Goal: Task Accomplishment & Management: Manage account settings

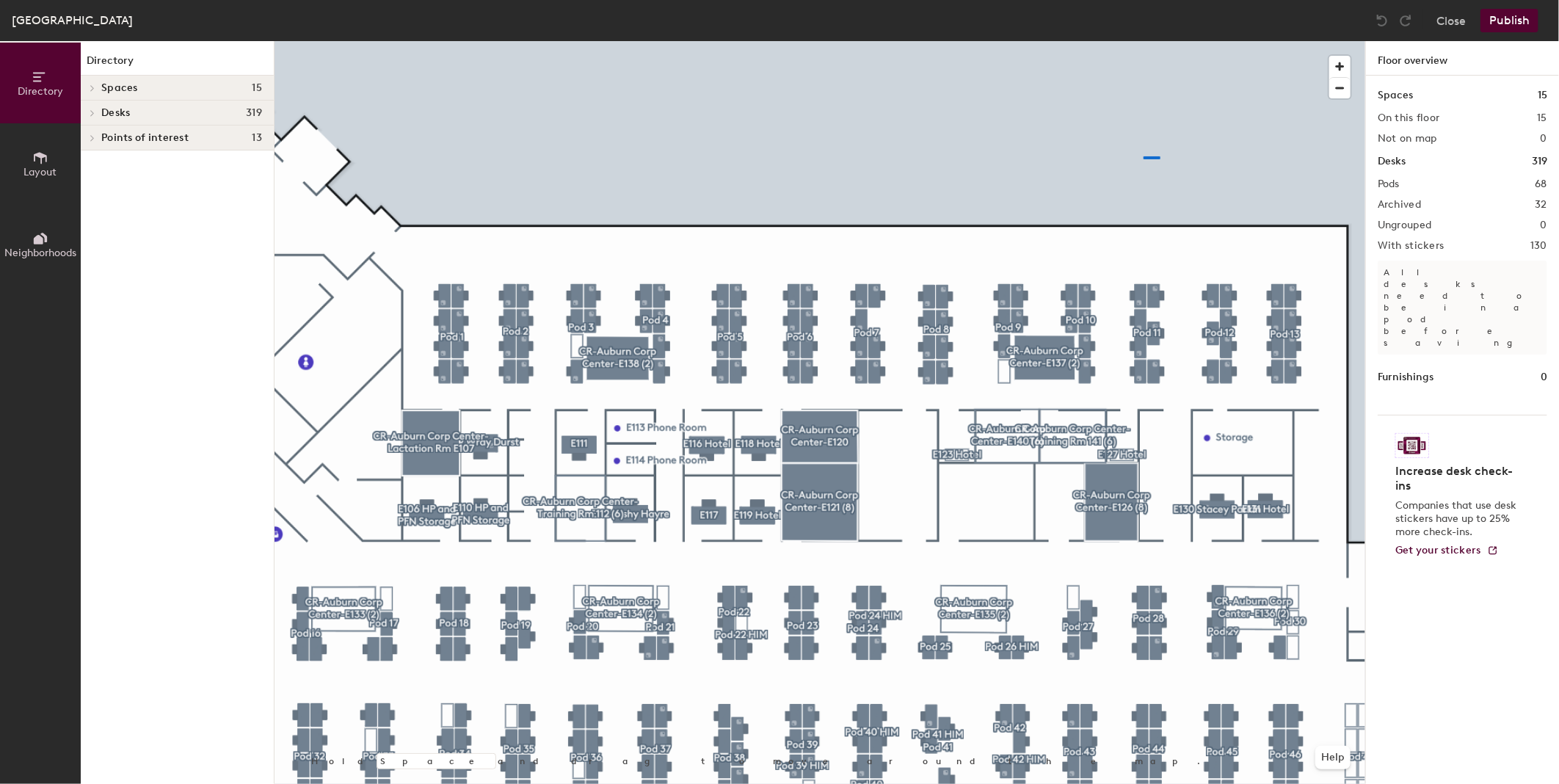
click at [1144, 41] on div at bounding box center [820, 41] width 1091 height 0
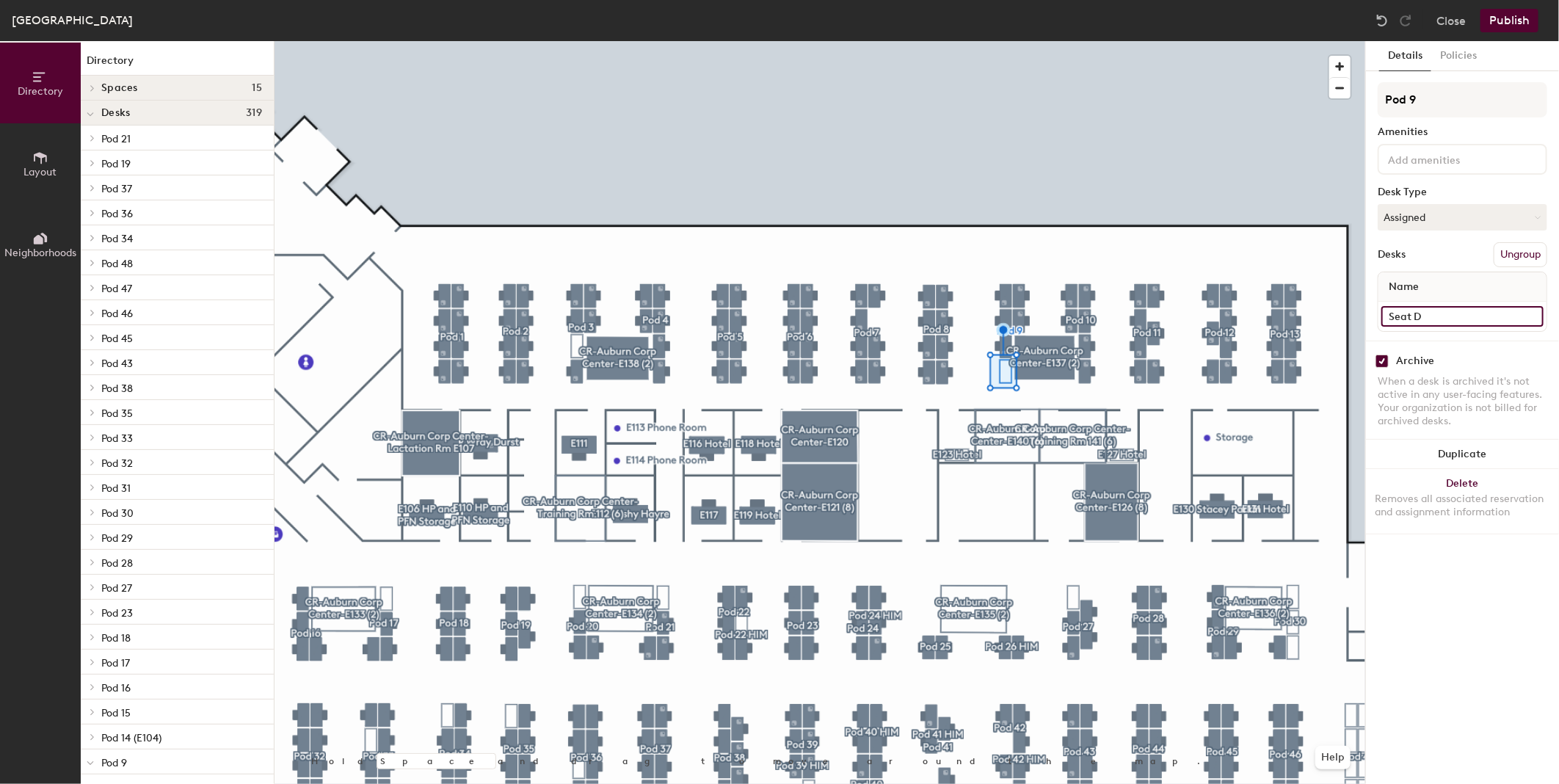
click at [1419, 314] on input "Seat D" at bounding box center [1462, 316] width 162 height 21
click at [1414, 312] on input "Seat D" at bounding box center [1462, 316] width 162 height 21
drag, startPoint x: 1414, startPoint y: 311, endPoint x: 1437, endPoint y: 308, distance: 23.2
click at [1437, 308] on input "Seat D" at bounding box center [1462, 316] width 162 height 21
type input "C"
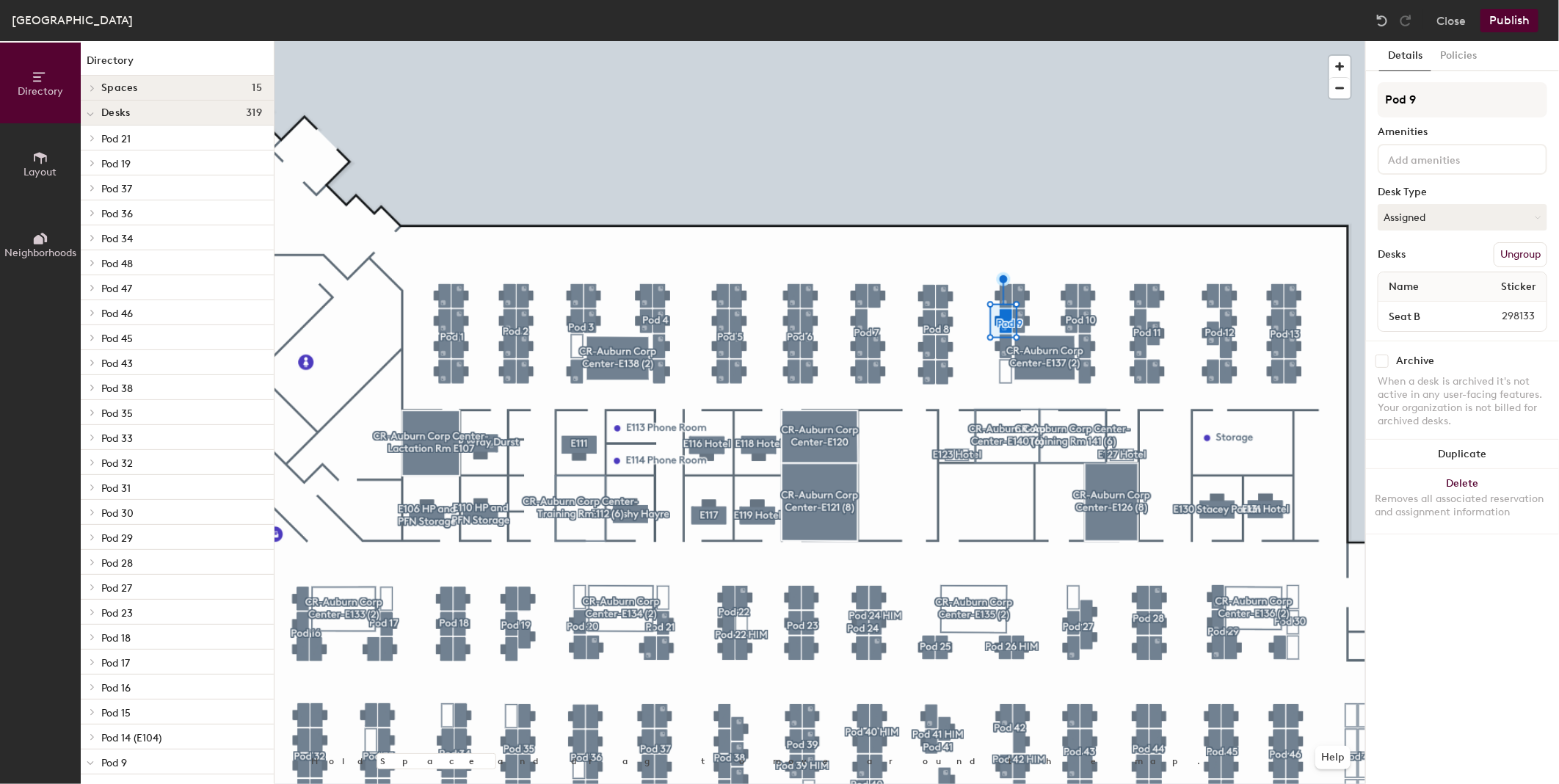
click at [1384, 361] on input "checkbox" at bounding box center [1382, 361] width 13 height 13
checkbox input "false"
click at [1461, 477] on button "Delete Removes all associated reservation and assignment information" at bounding box center [1462, 501] width 193 height 65
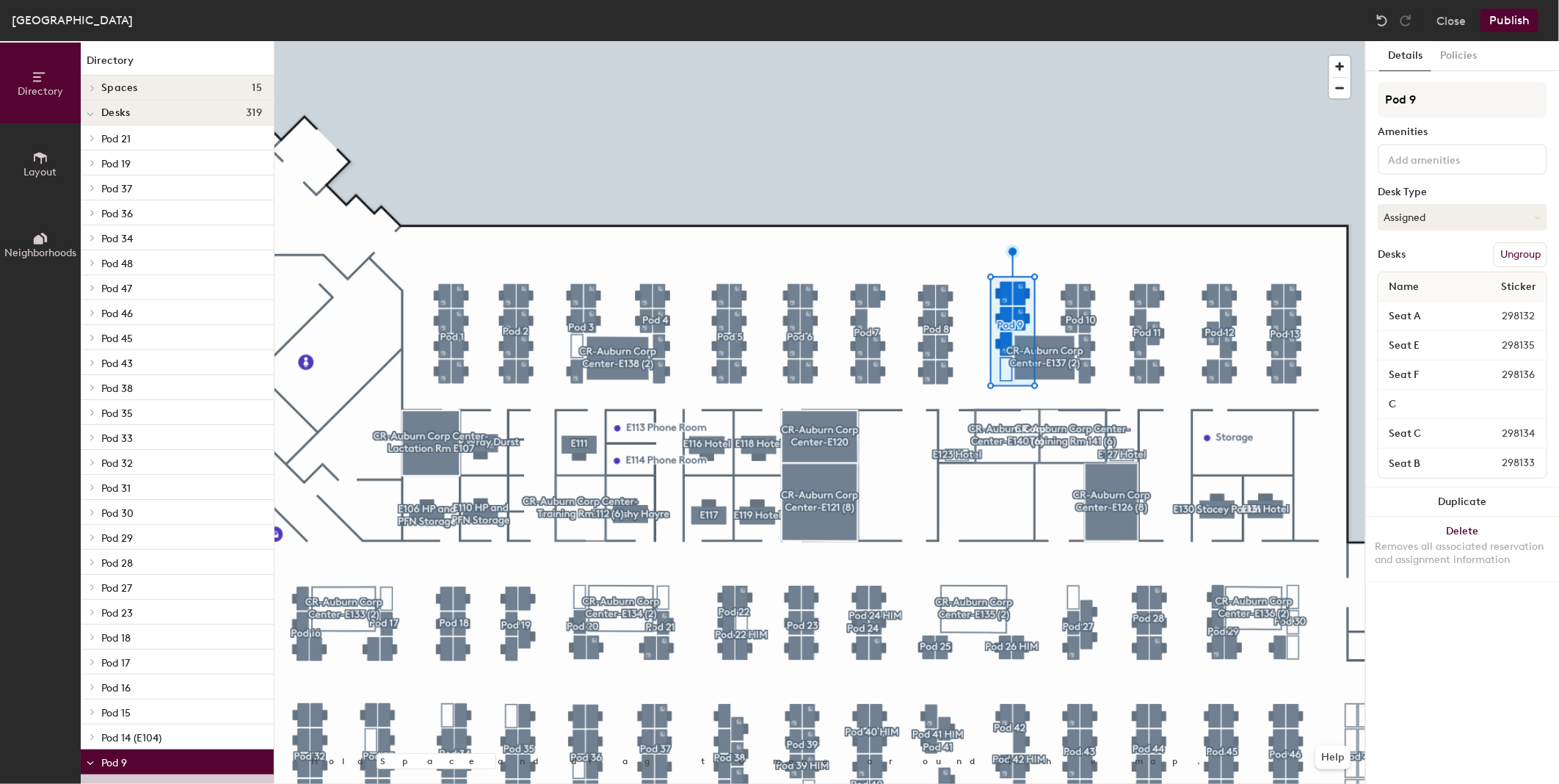
click at [967, 41] on div at bounding box center [820, 41] width 1091 height 0
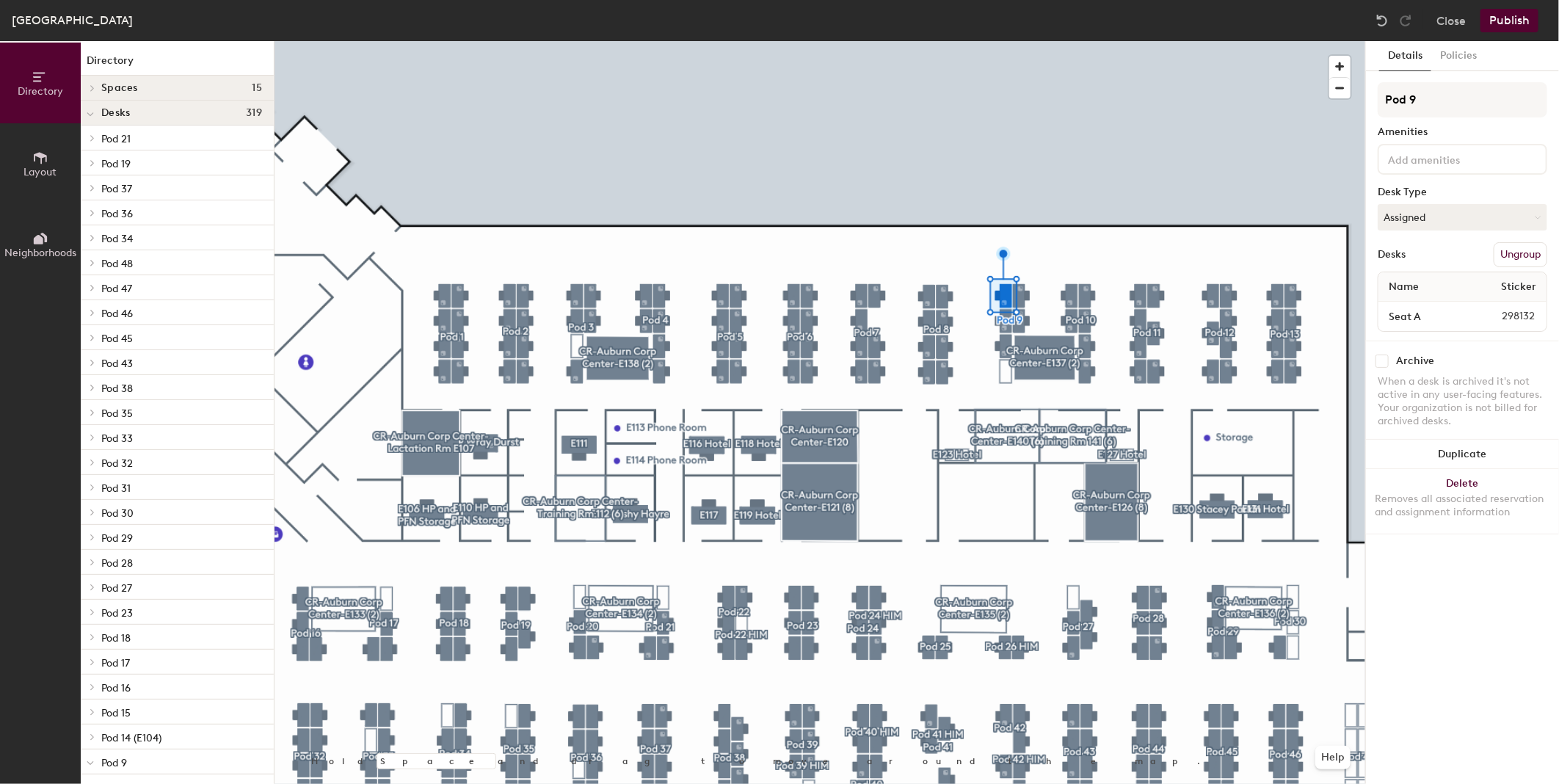
click at [1384, 358] on input "checkbox" at bounding box center [1382, 361] width 13 height 13
checkbox input "true"
click at [1384, 363] on input "checkbox" at bounding box center [1382, 361] width 13 height 13
checkbox input "true"
click at [1387, 356] on input "checkbox" at bounding box center [1382, 361] width 13 height 13
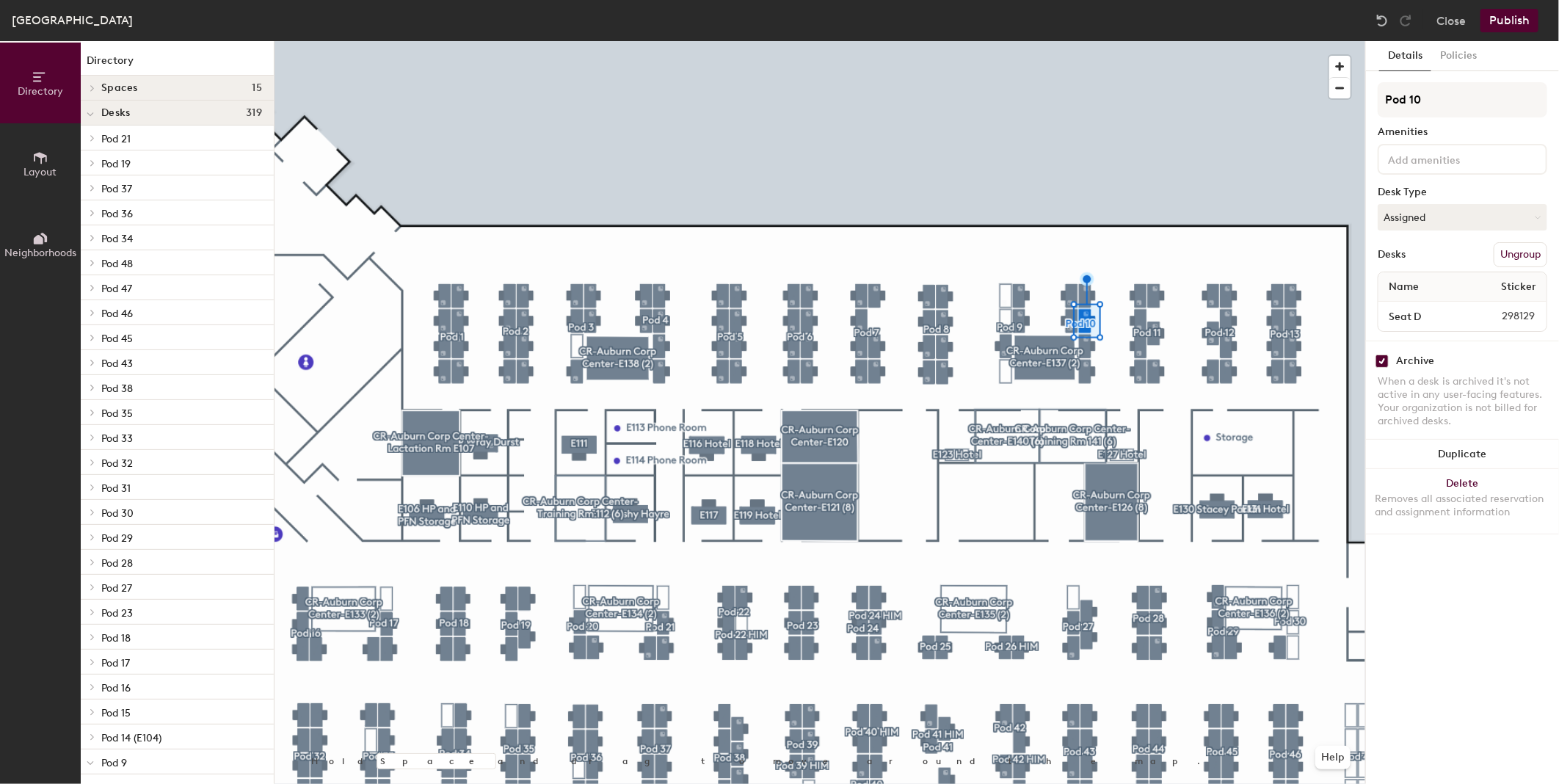
checkbox input "true"
click at [1385, 355] on input "checkbox" at bounding box center [1382, 361] width 13 height 13
checkbox input "true"
click at [1381, 355] on input "checkbox" at bounding box center [1382, 361] width 13 height 13
checkbox input "true"
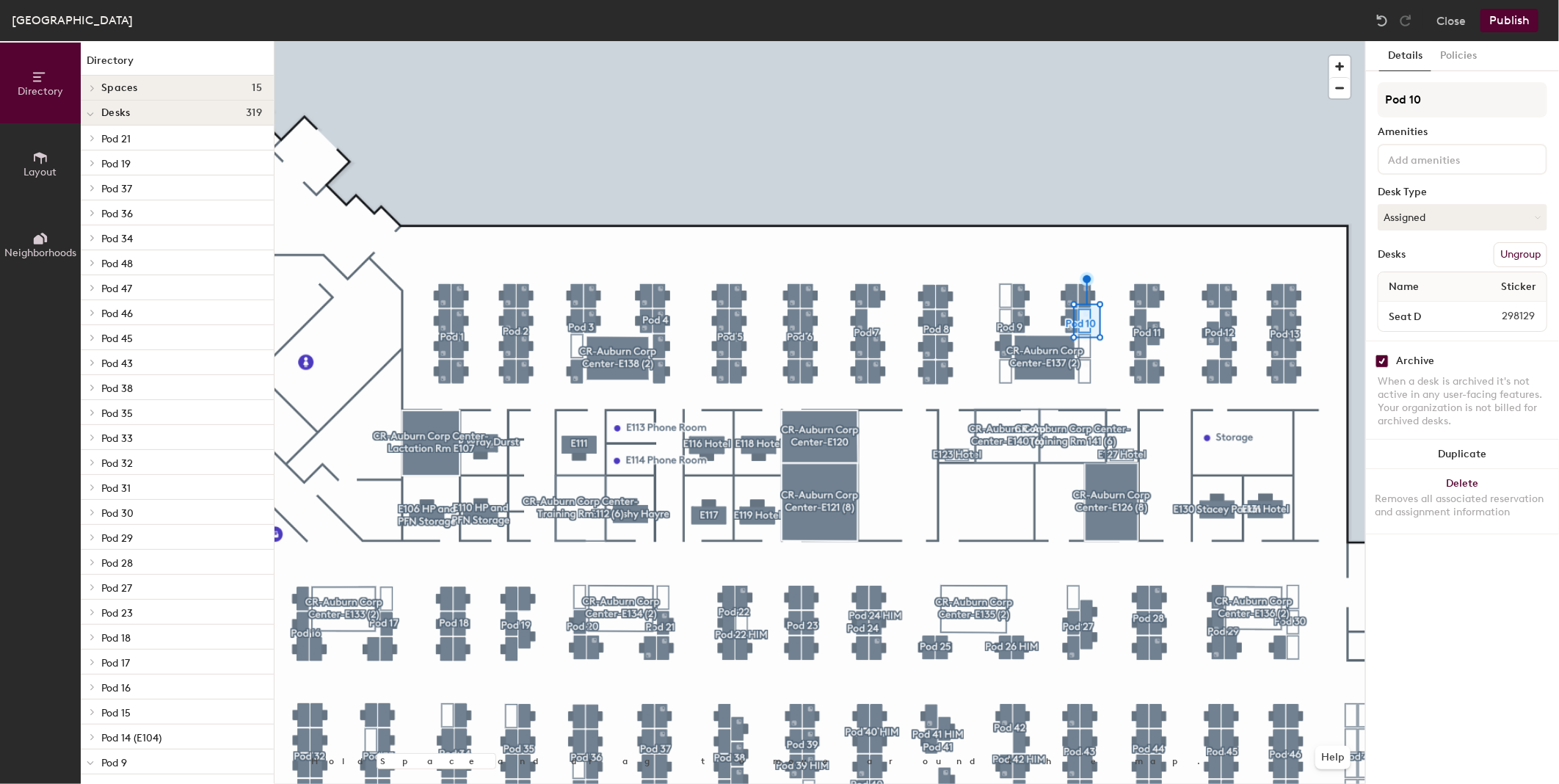
click at [42, 160] on icon at bounding box center [40, 158] width 16 height 16
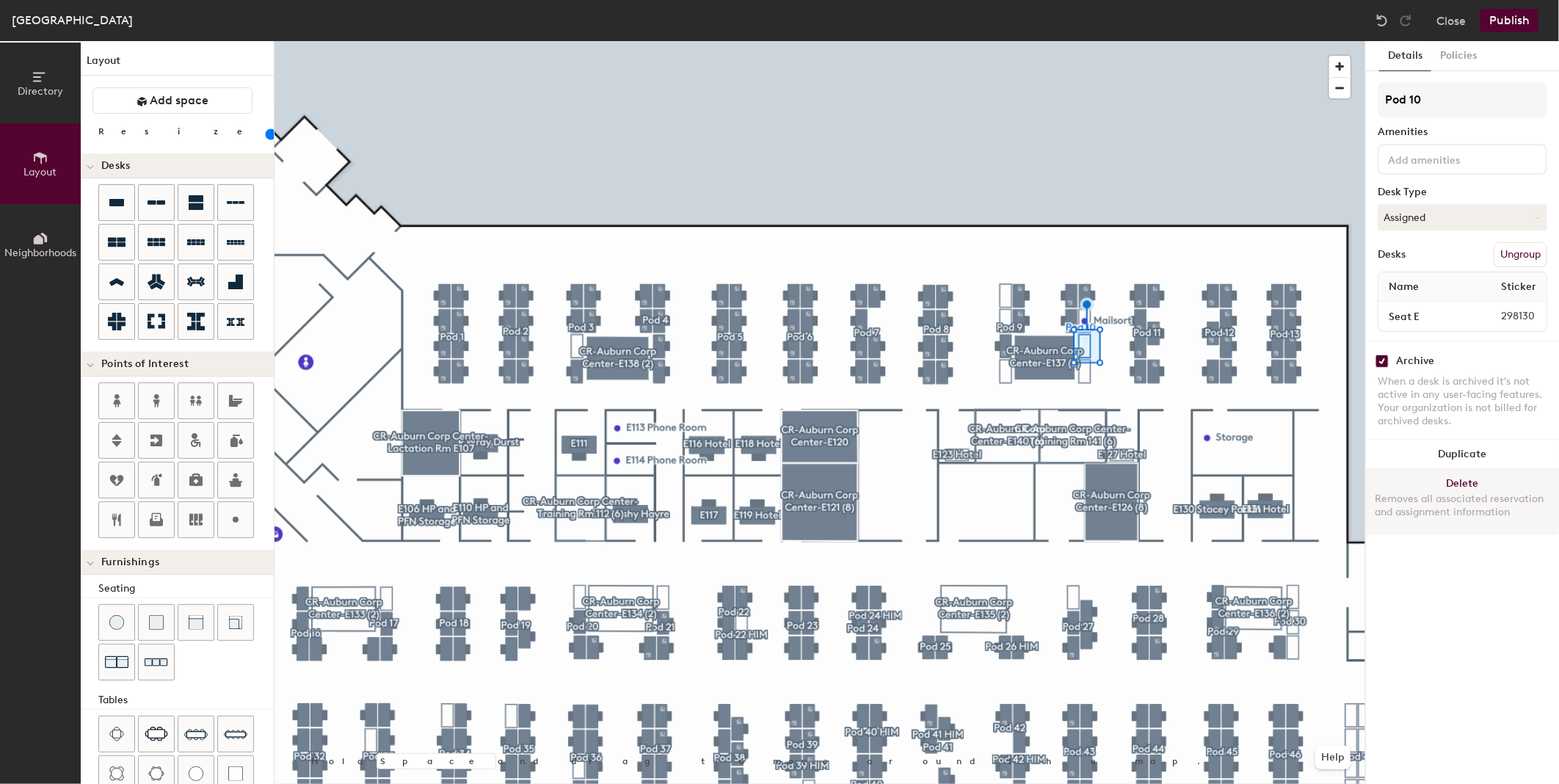
click at [1469, 479] on button "Delete Removes all associated reservation and assignment information" at bounding box center [1462, 501] width 193 height 65
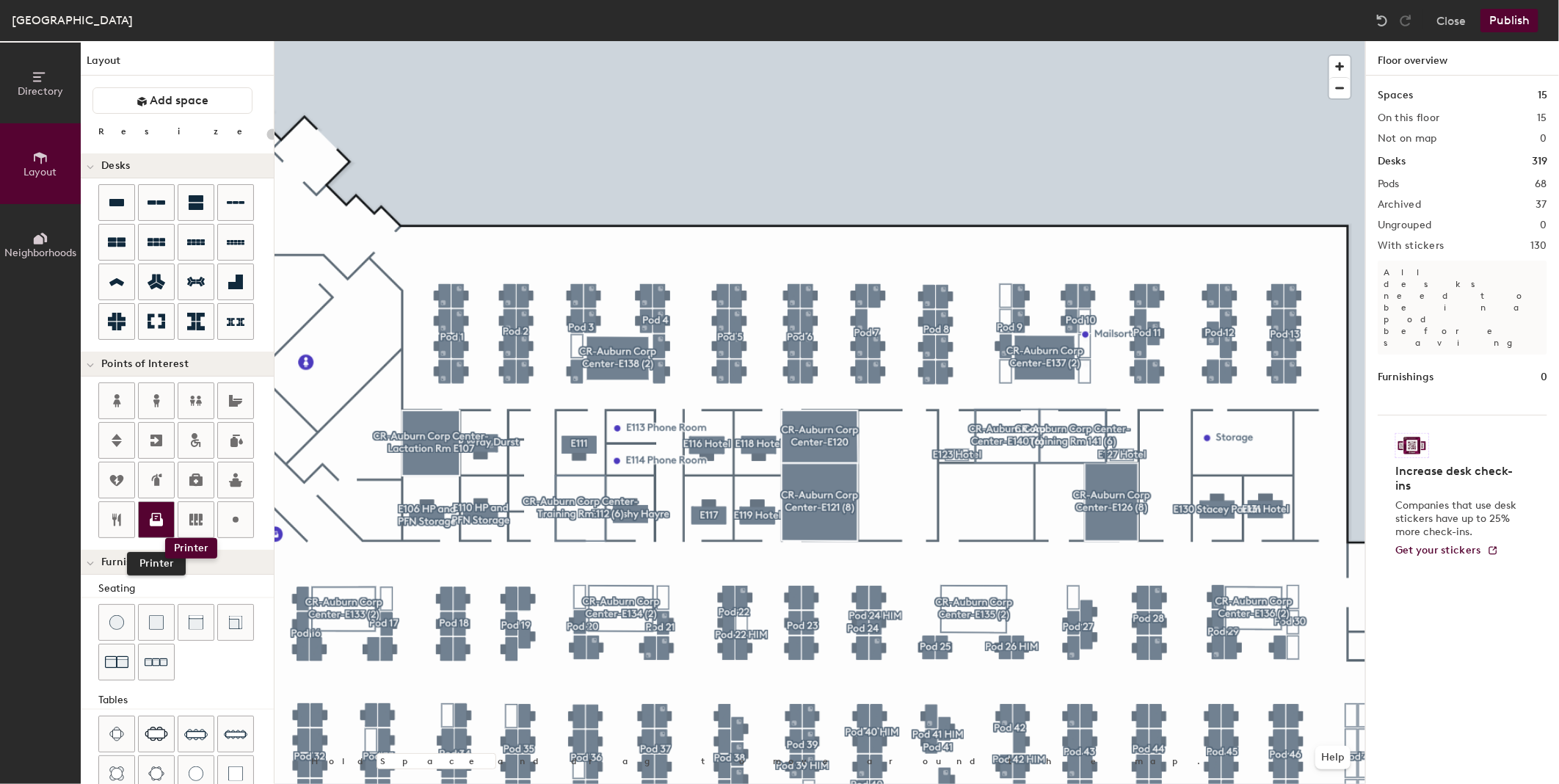
drag, startPoint x: 158, startPoint y: 520, endPoint x: 147, endPoint y: 524, distance: 11.7
click at [155, 530] on div at bounding box center [157, 520] width 36 height 36
click at [1086, 371] on div "Directory Layout Neighborhoods Layout Add space Resize Desks Points of Interest…" at bounding box center [780, 412] width 1559 height 743
type input "20"
click at [1085, 371] on span "Edit" at bounding box center [1091, 368] width 38 height 25
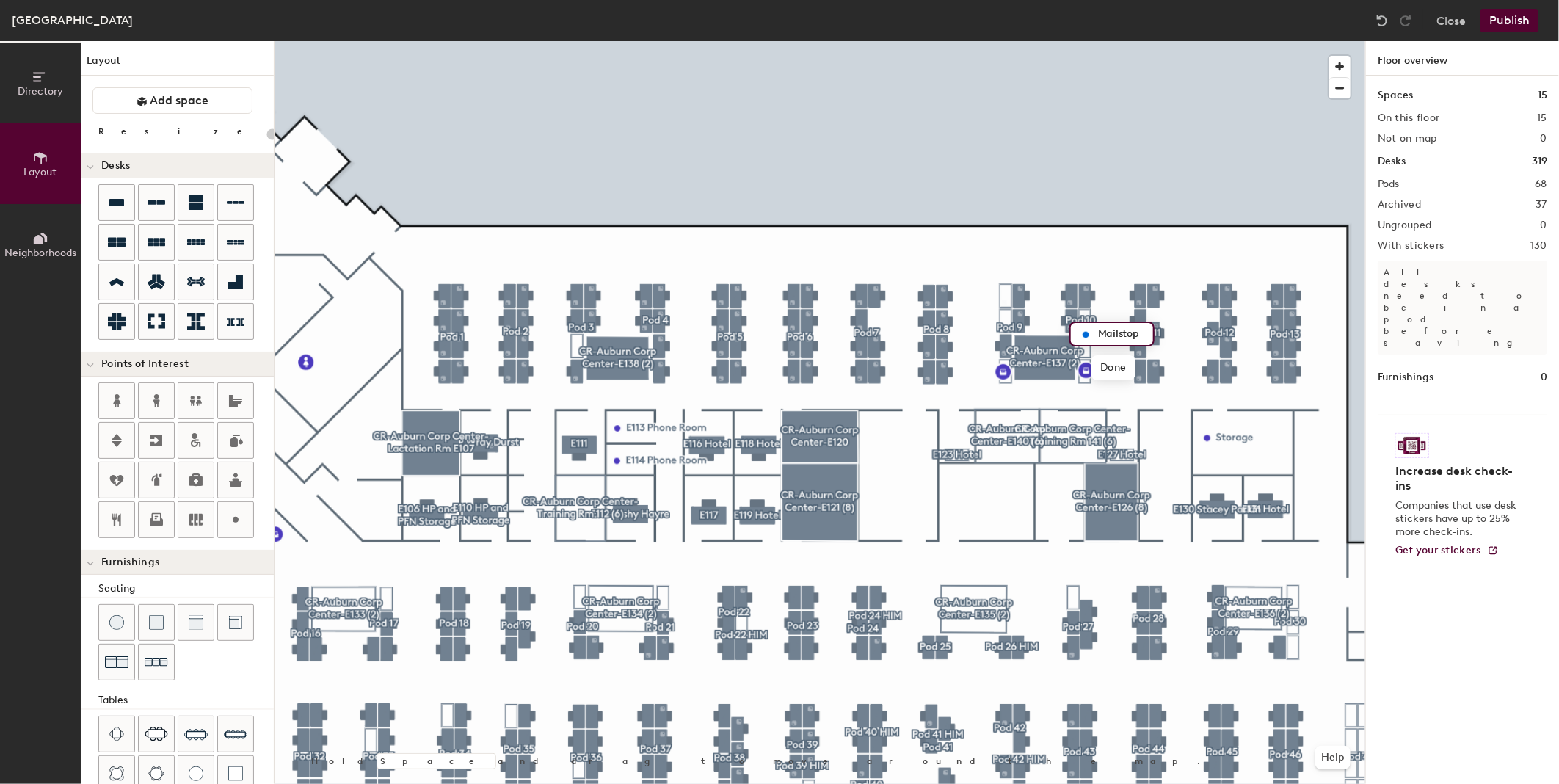
click at [1099, 331] on input "Mailstop" at bounding box center [1121, 334] width 53 height 21
type input "Mailstop"
click at [1006, 309] on div "Directory Layout Neighborhoods Layout Add space Resize Desks Points of Interest…" at bounding box center [780, 412] width 1559 height 743
type input "20"
type input "Mailsort"
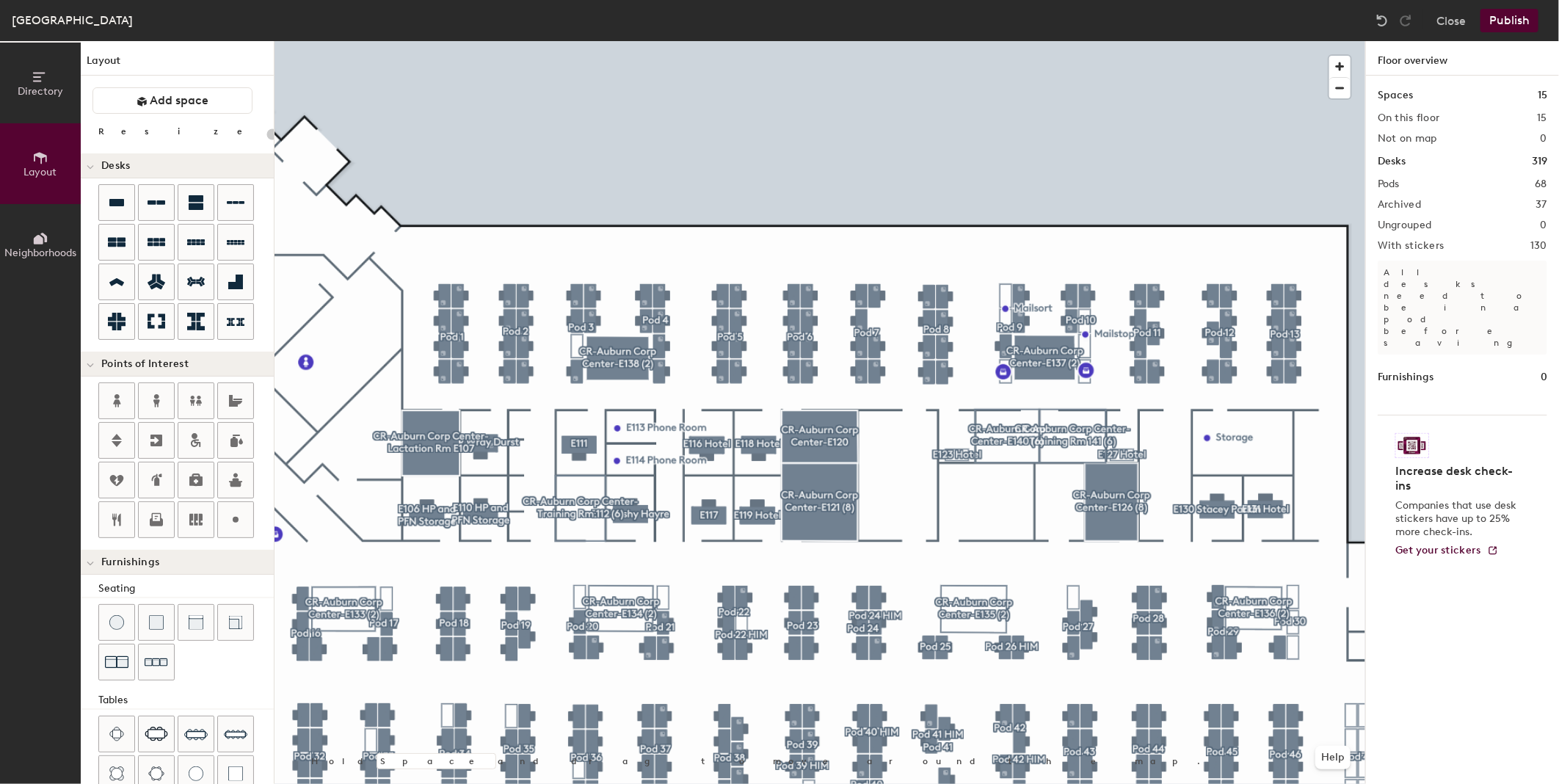
click at [1513, 19] on button "Publish" at bounding box center [1510, 20] width 58 height 23
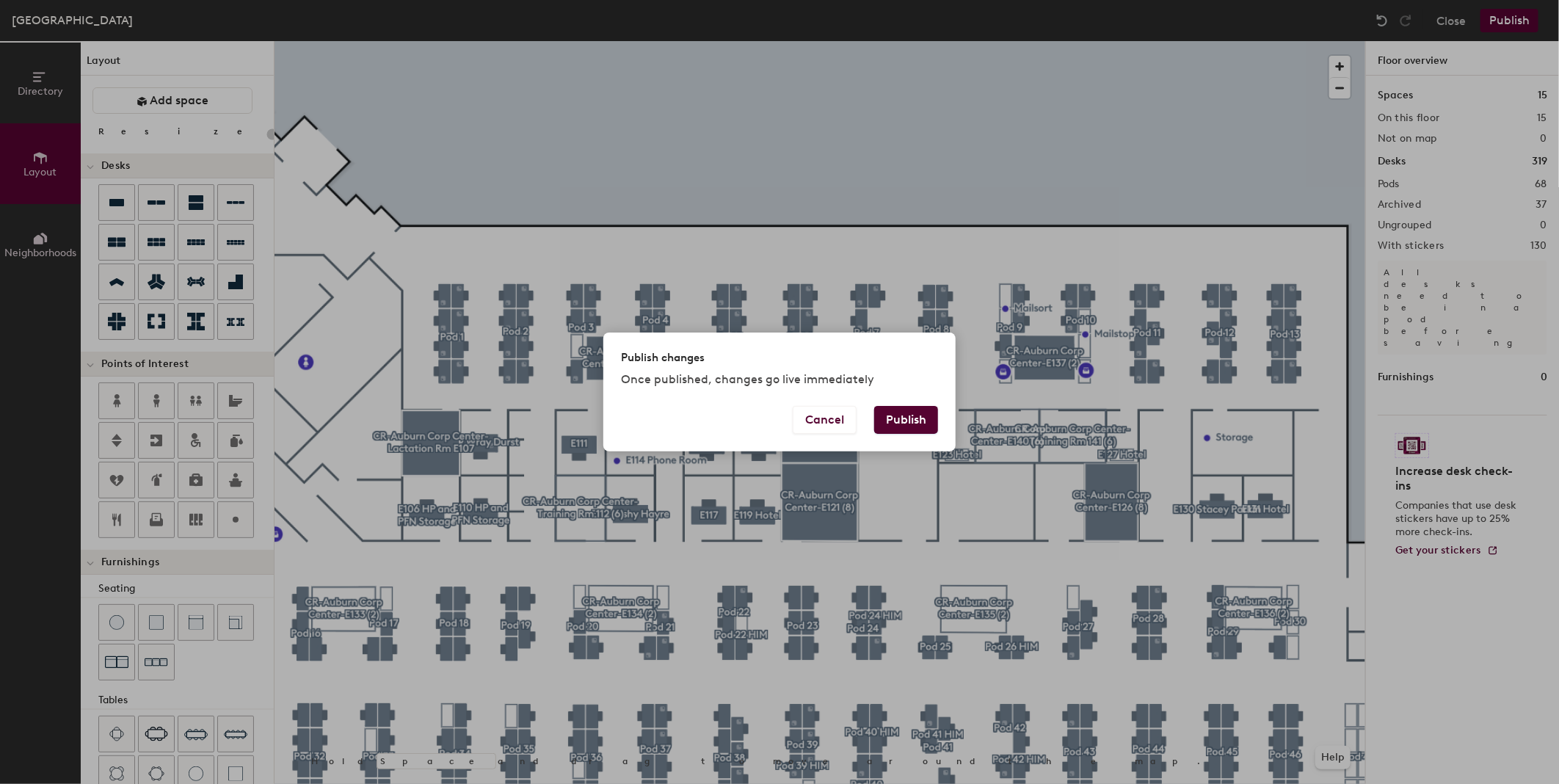
click at [920, 420] on button "Publish" at bounding box center [906, 419] width 64 height 28
type input "20"
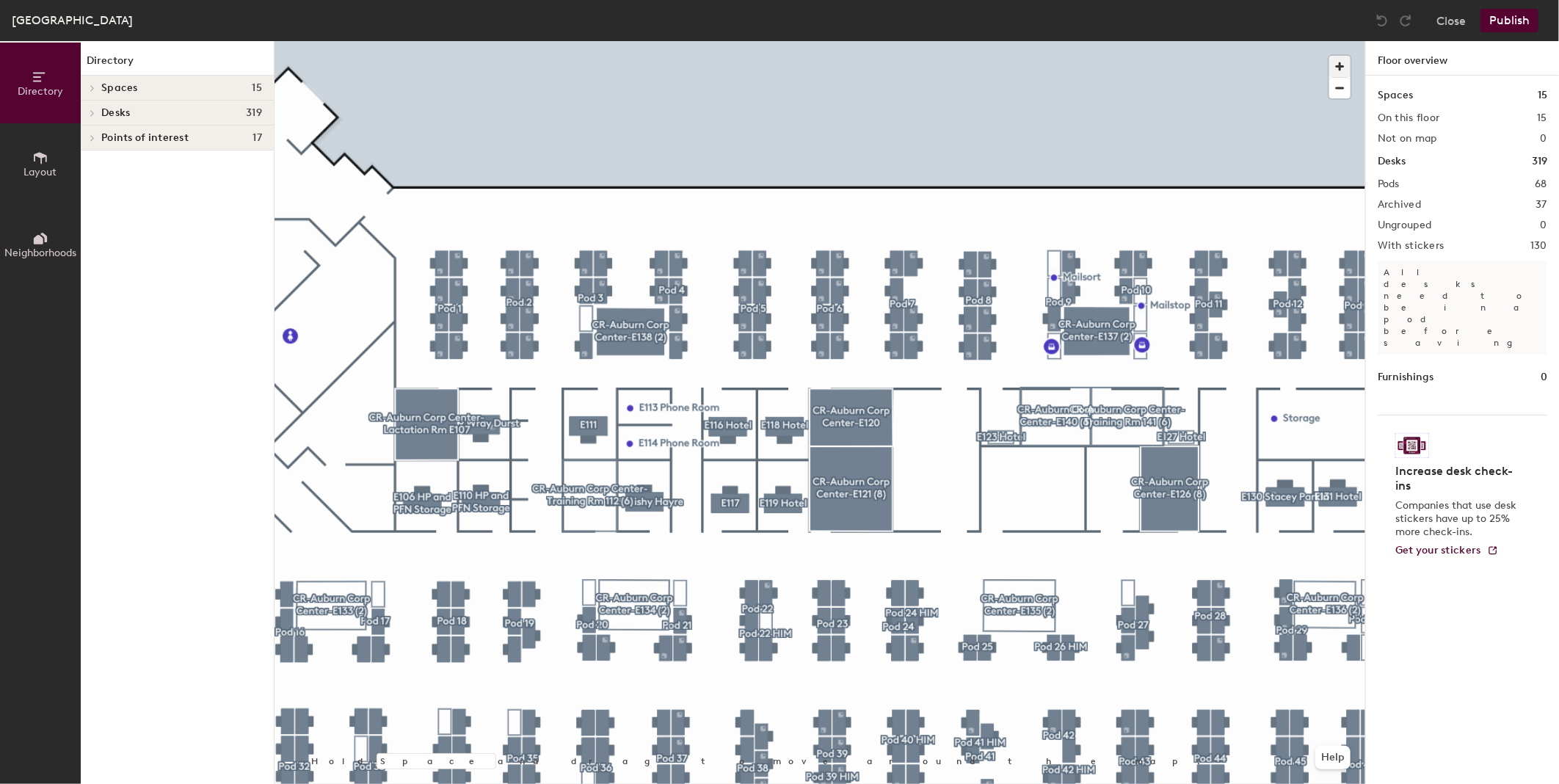
click at [1337, 67] on span "button" at bounding box center [1340, 66] width 22 height 22
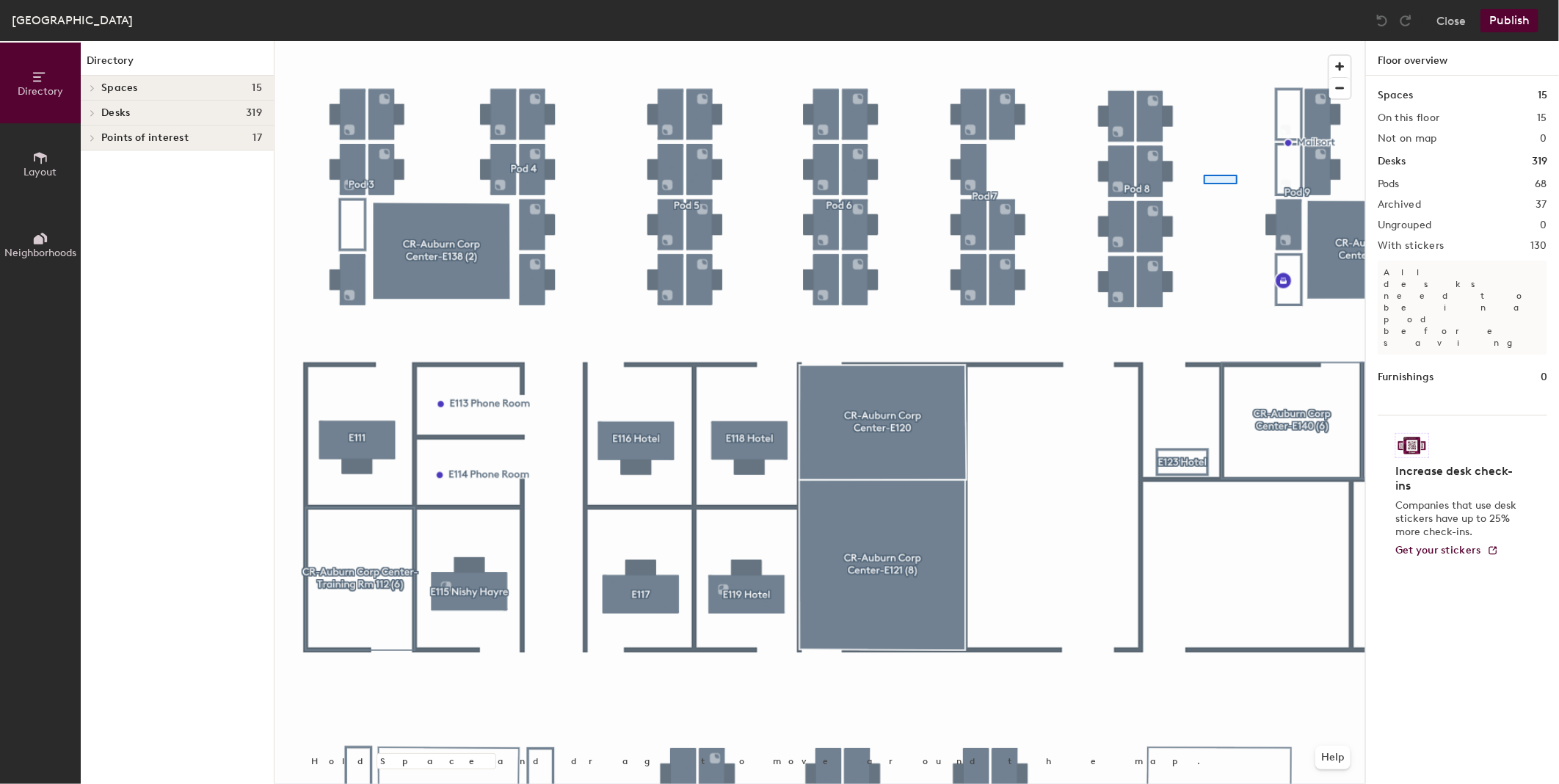
click at [1208, 41] on div at bounding box center [820, 41] width 1091 height 0
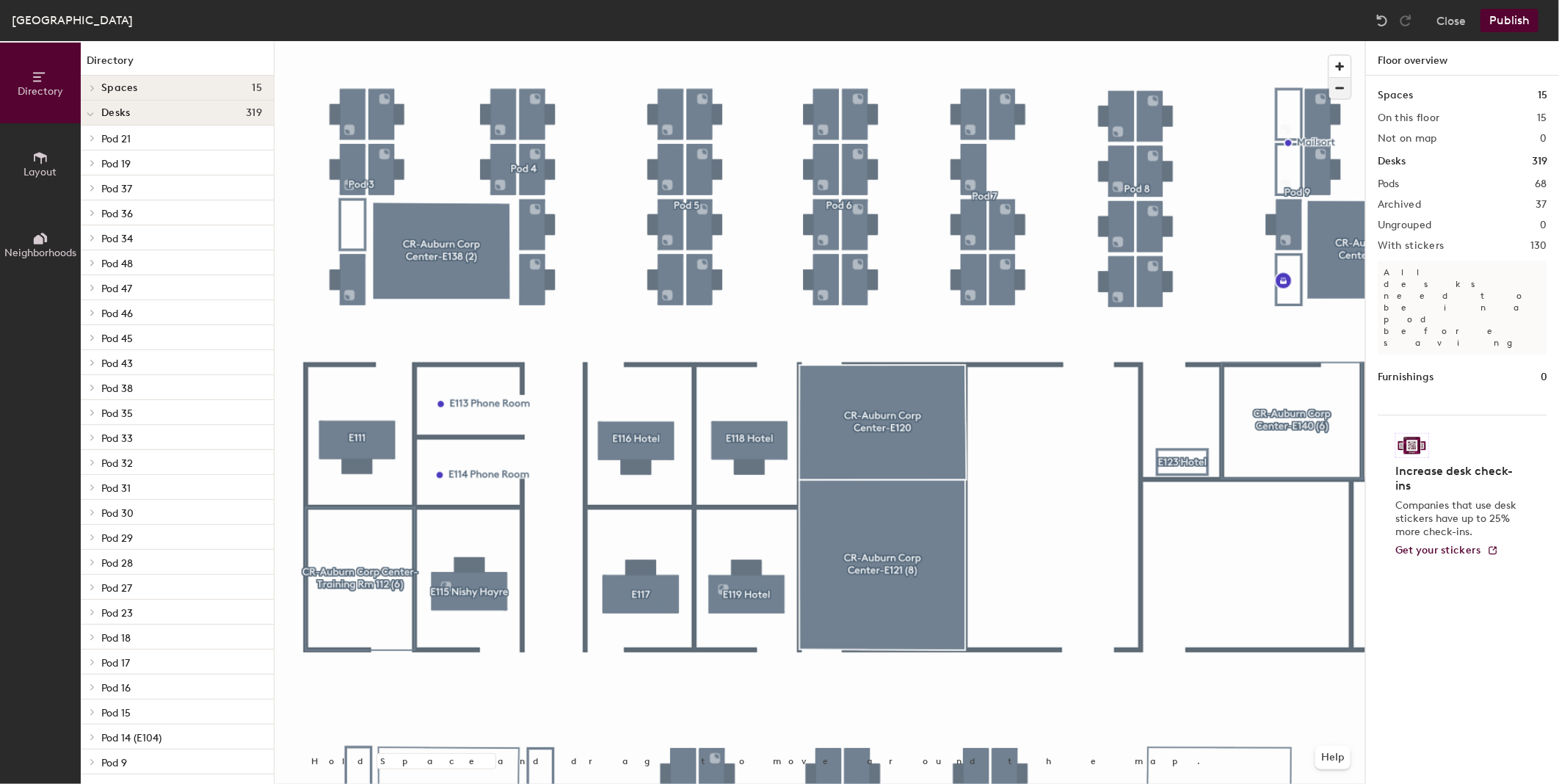
click at [1337, 91] on span "button" at bounding box center [1340, 88] width 22 height 21
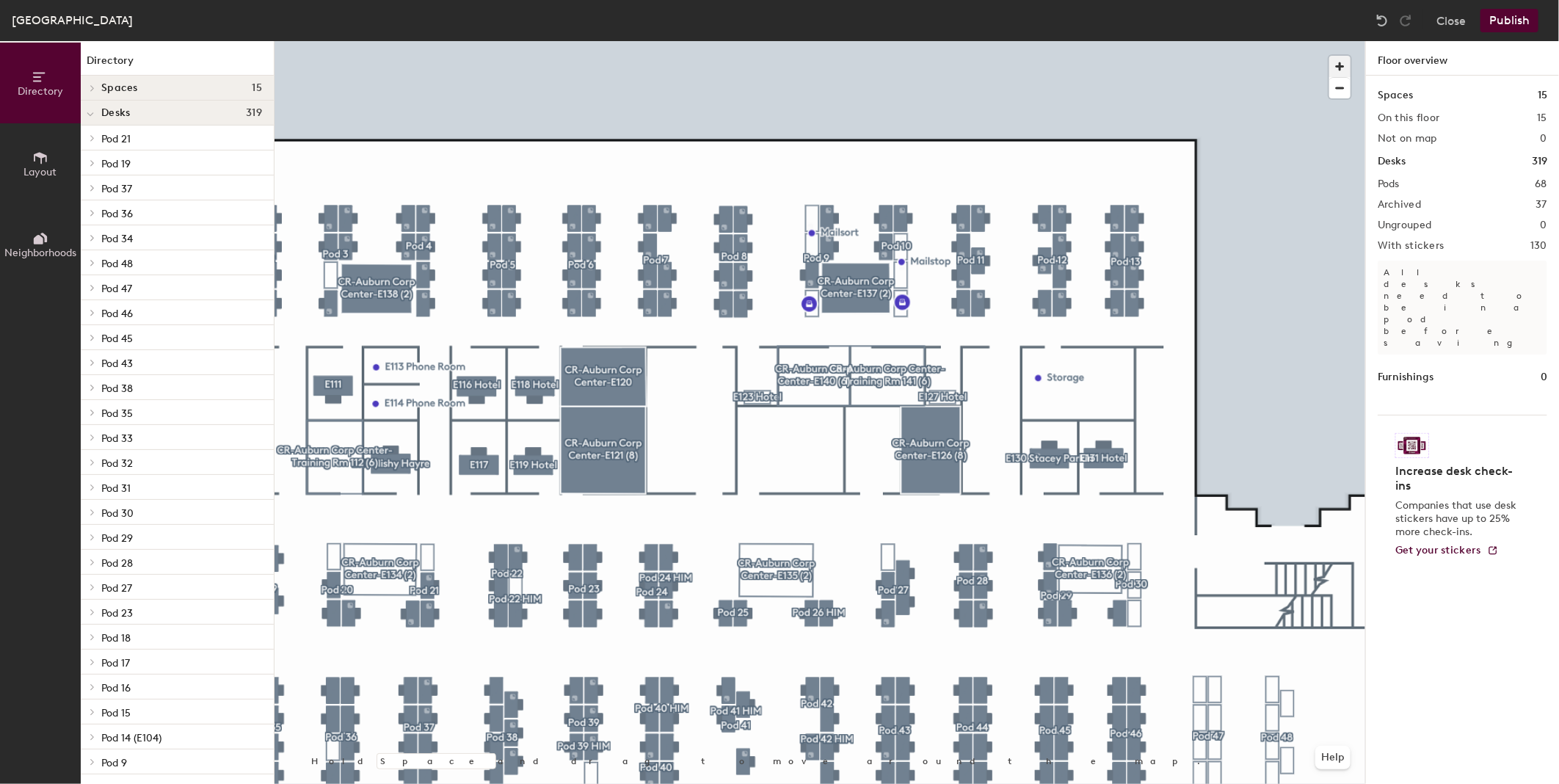
click at [1346, 63] on span "button" at bounding box center [1340, 66] width 22 height 22
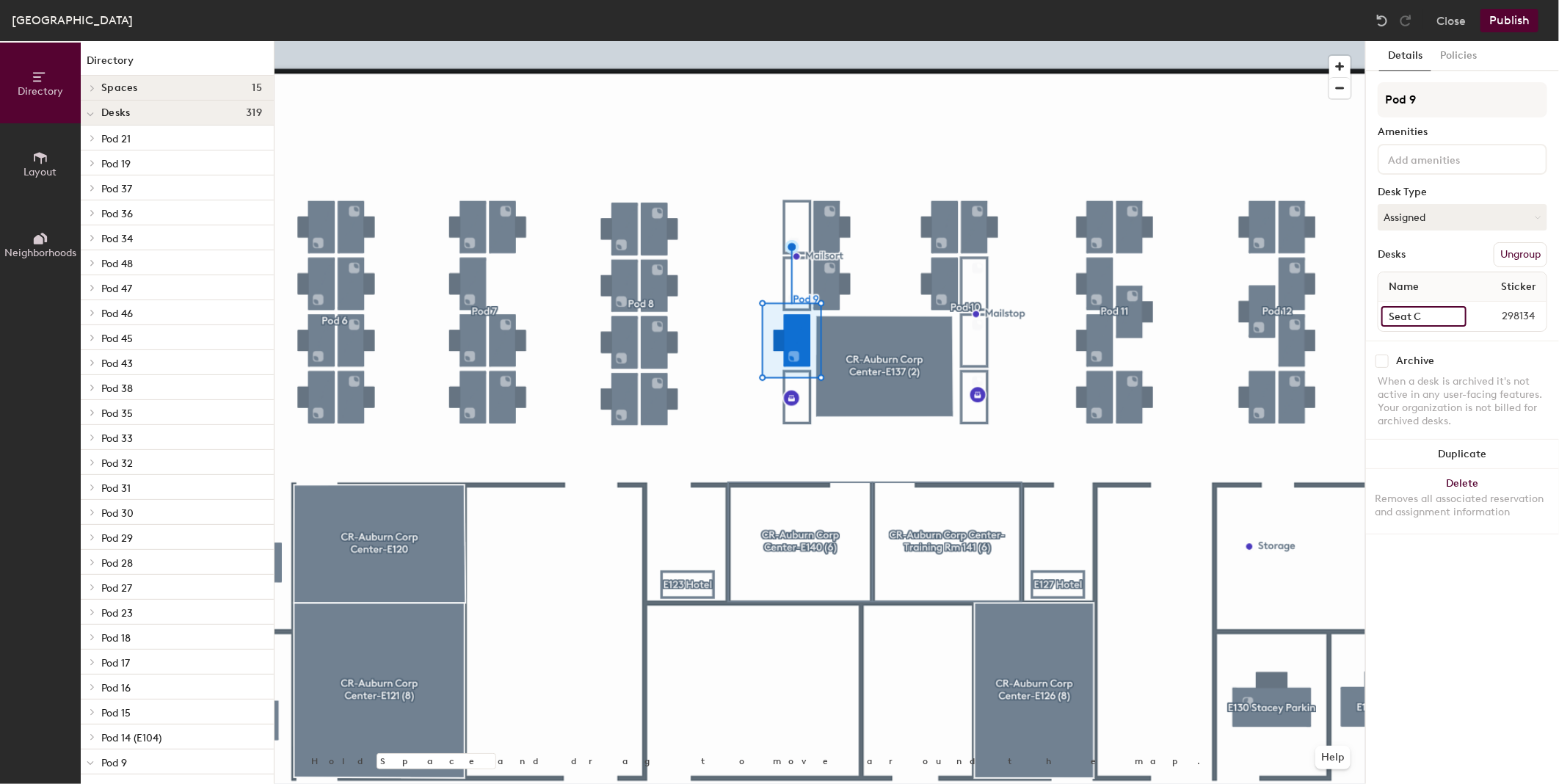
click at [1415, 317] on input "Seat C" at bounding box center [1424, 316] width 85 height 21
click at [1417, 310] on input "Seat C" at bounding box center [1424, 316] width 85 height 21
drag, startPoint x: 1418, startPoint y: 311, endPoint x: 1390, endPoint y: 238, distance: 78.2
click at [1414, 306] on input "Seat C" at bounding box center [1424, 316] width 85 height 21
type input "B"
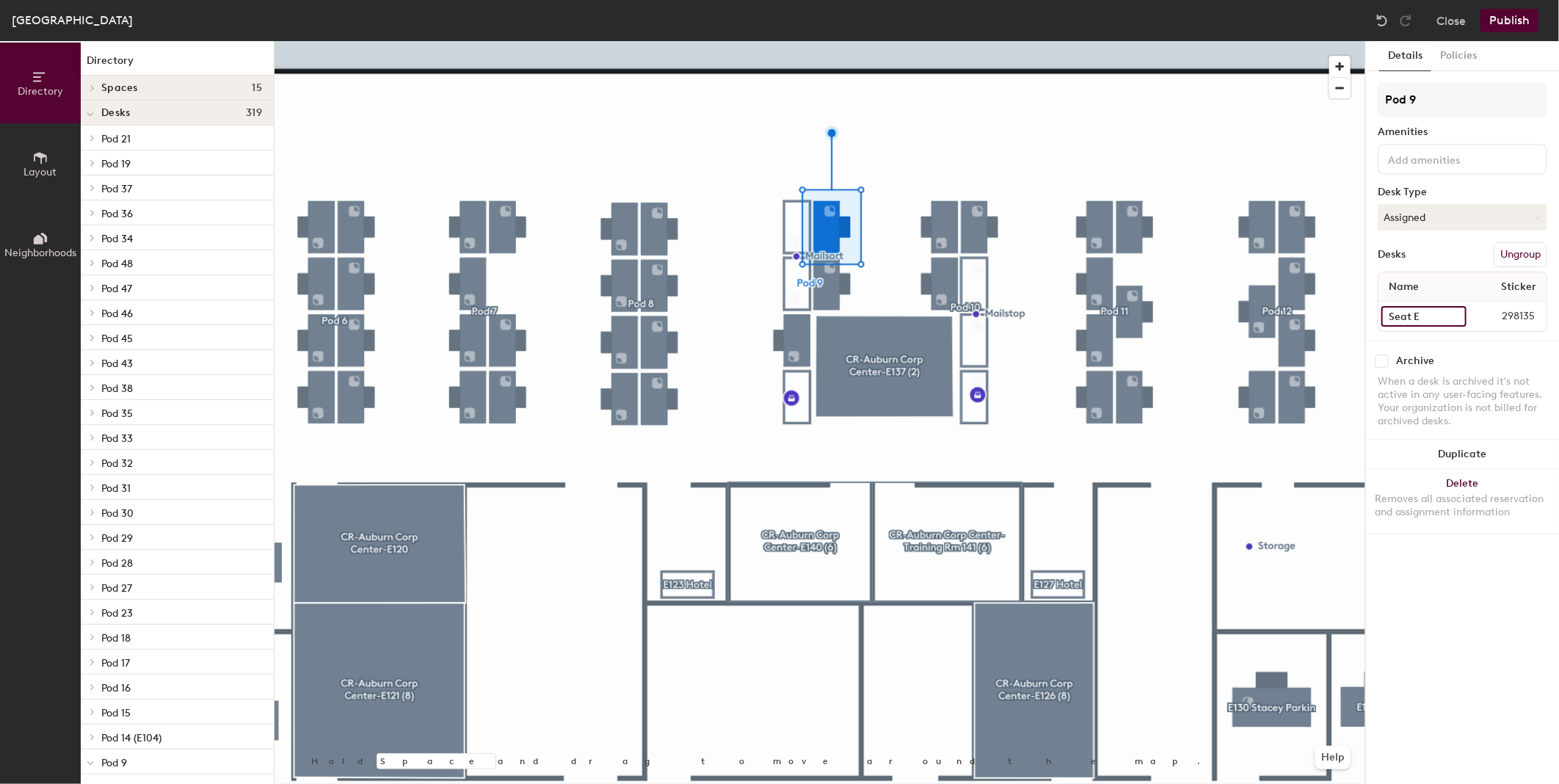
click at [1417, 316] on input "Seat E" at bounding box center [1424, 316] width 85 height 21
click at [1417, 313] on input "Seat E" at bounding box center [1424, 316] width 85 height 21
type input "Seat D"
click at [1419, 316] on input "Seat F" at bounding box center [1424, 316] width 85 height 21
click at [1412, 313] on input "Seat F" at bounding box center [1424, 316] width 85 height 21
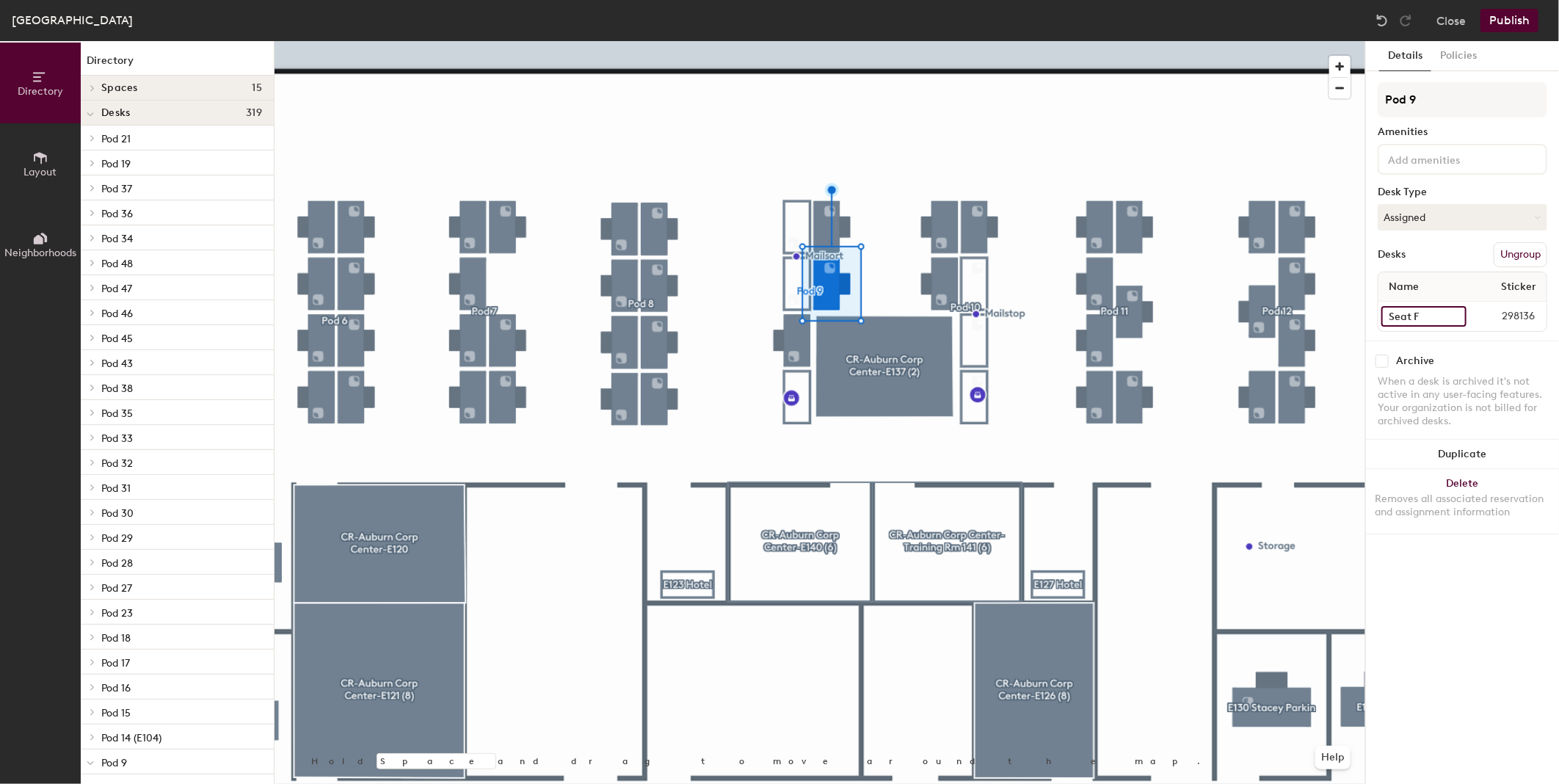
drag, startPoint x: 1412, startPoint y: 313, endPoint x: 1432, endPoint y: 311, distance: 20.1
click at [1432, 311] on input "Seat F" at bounding box center [1424, 316] width 85 height 21
type input "E"
click at [1007, 41] on div at bounding box center [820, 41] width 1091 height 0
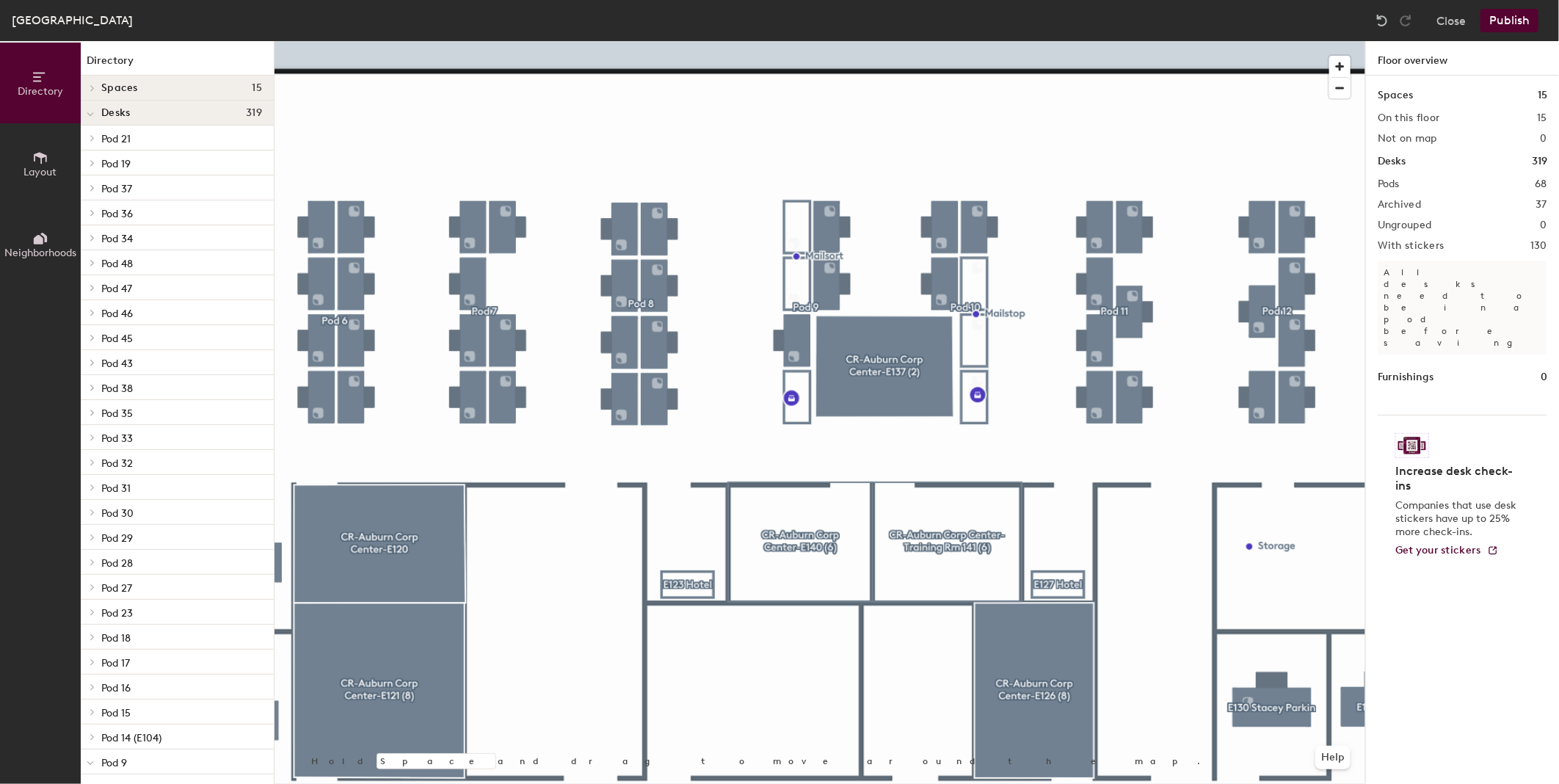
click at [1508, 21] on button "Publish" at bounding box center [1510, 20] width 58 height 23
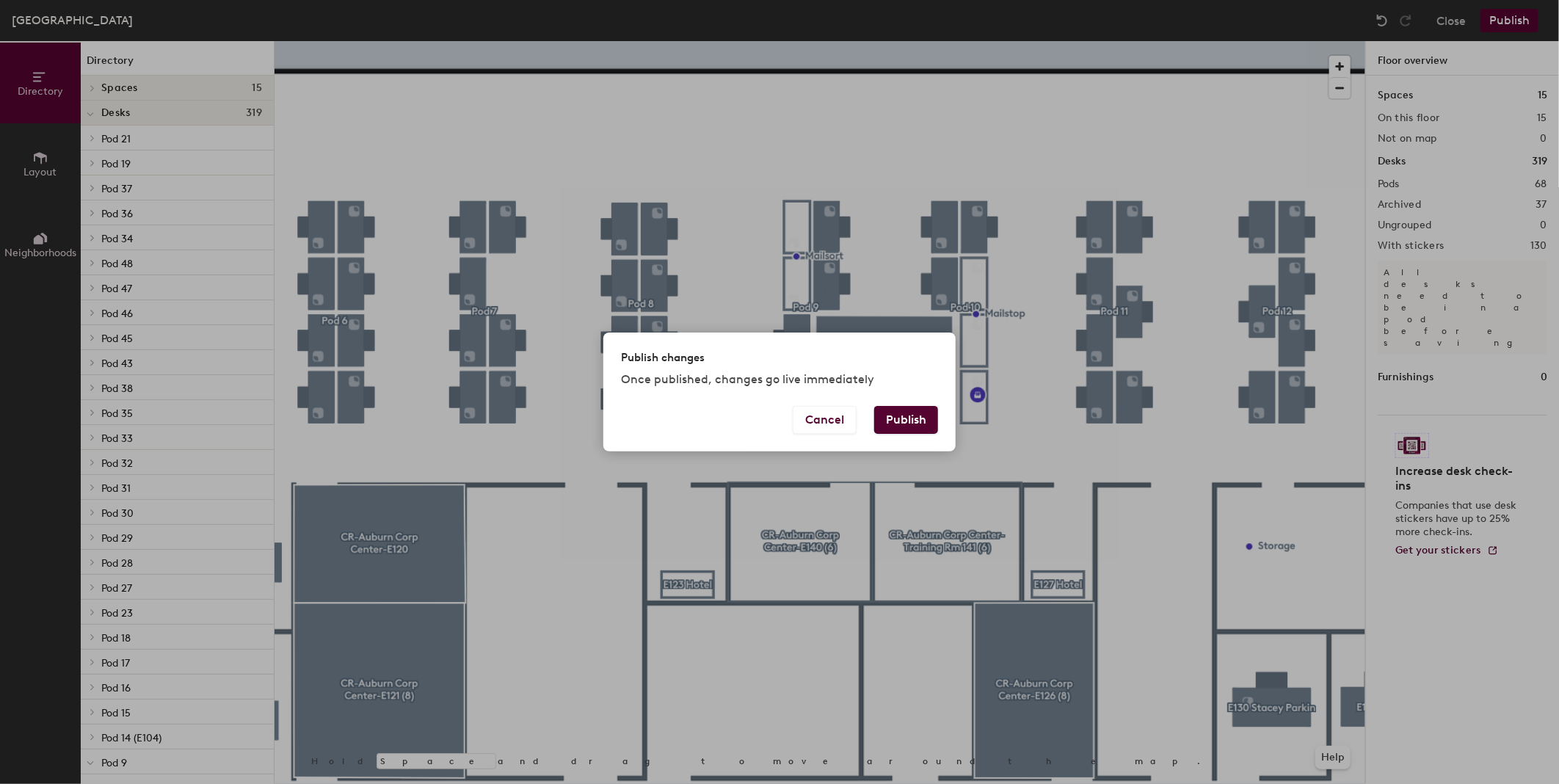
click at [912, 420] on button "Publish" at bounding box center [906, 419] width 64 height 28
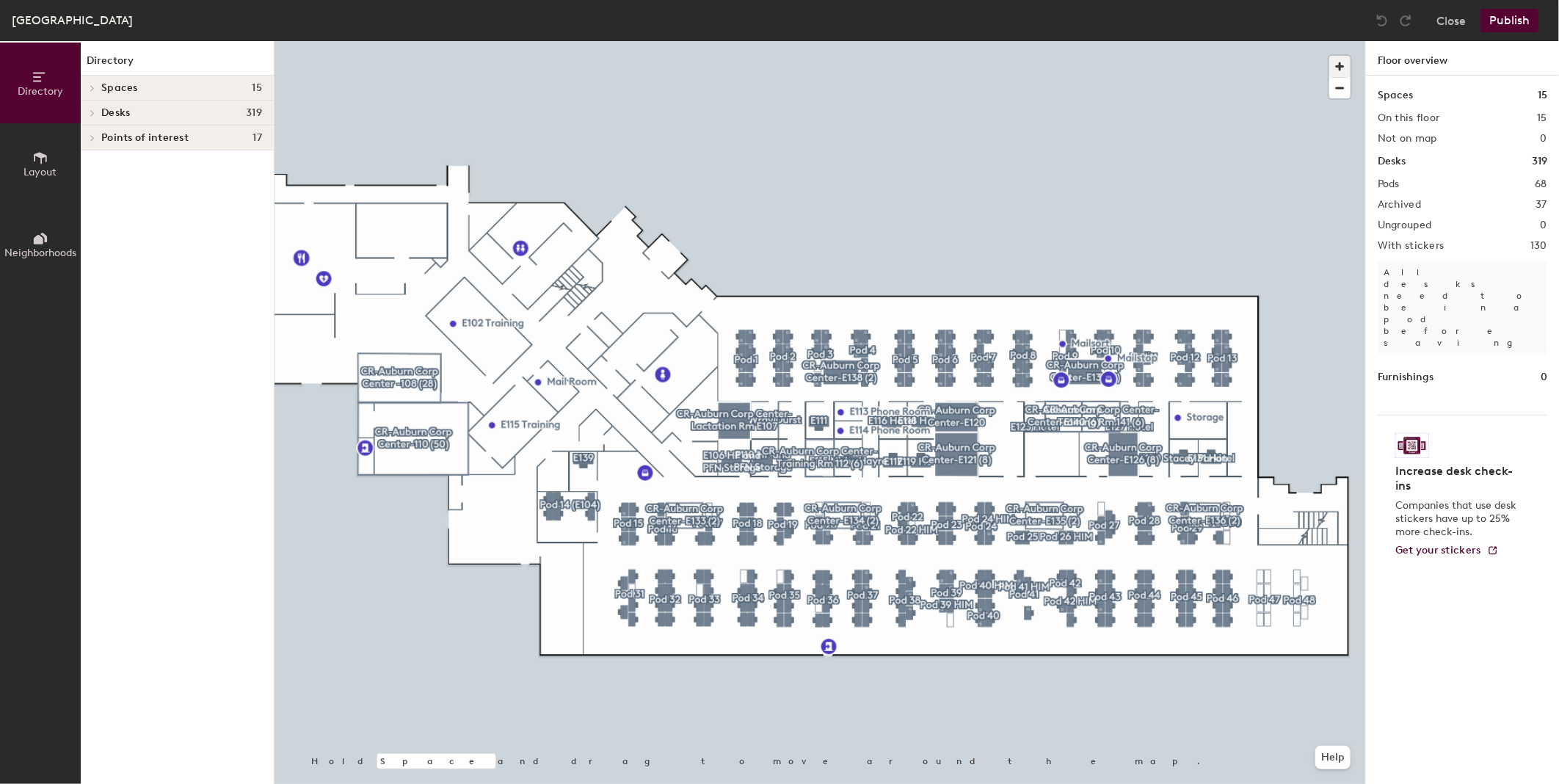
click at [1332, 63] on span "button" at bounding box center [1340, 66] width 22 height 22
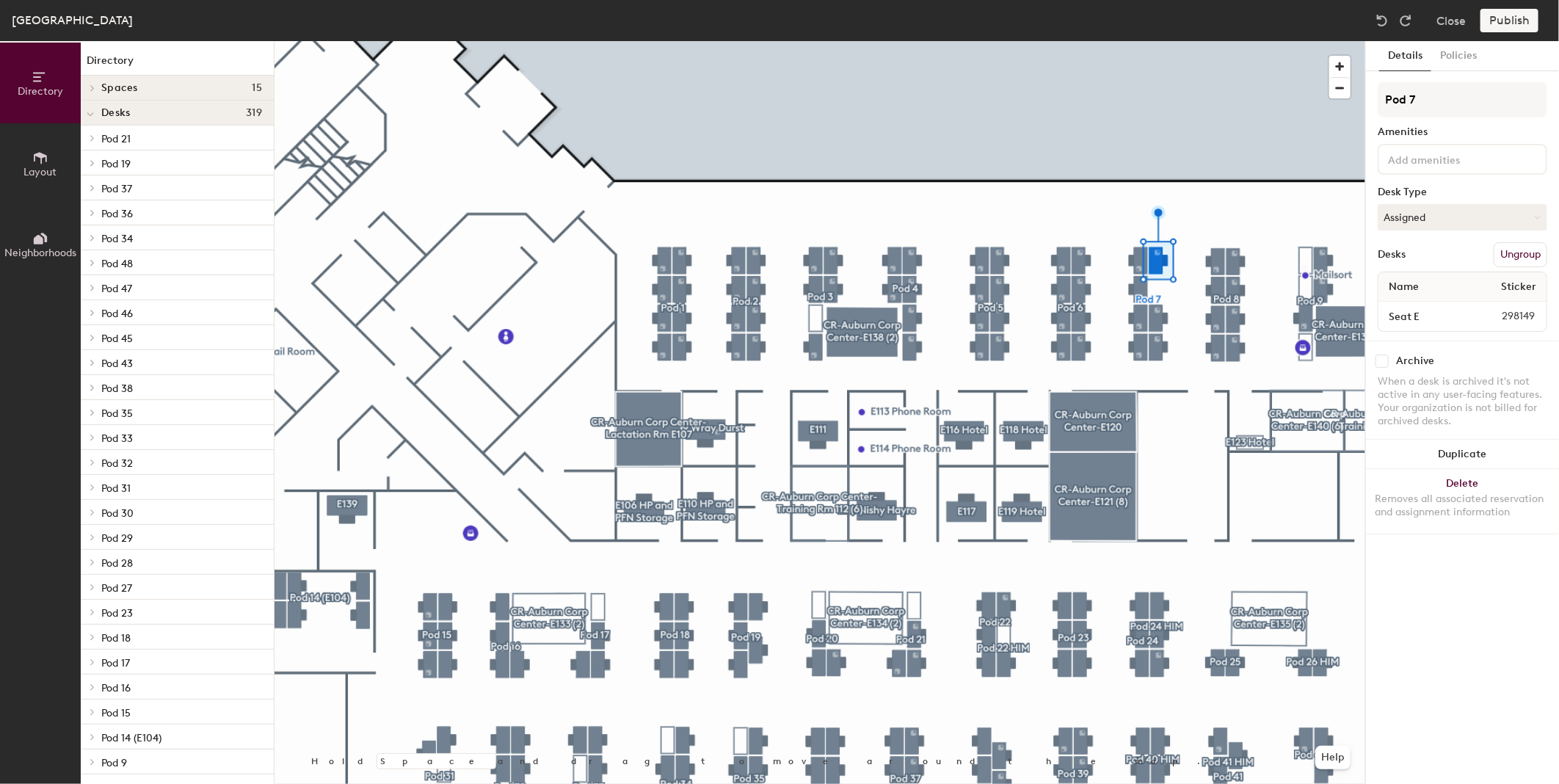
click at [52, 158] on button "Layout" at bounding box center [40, 164] width 81 height 81
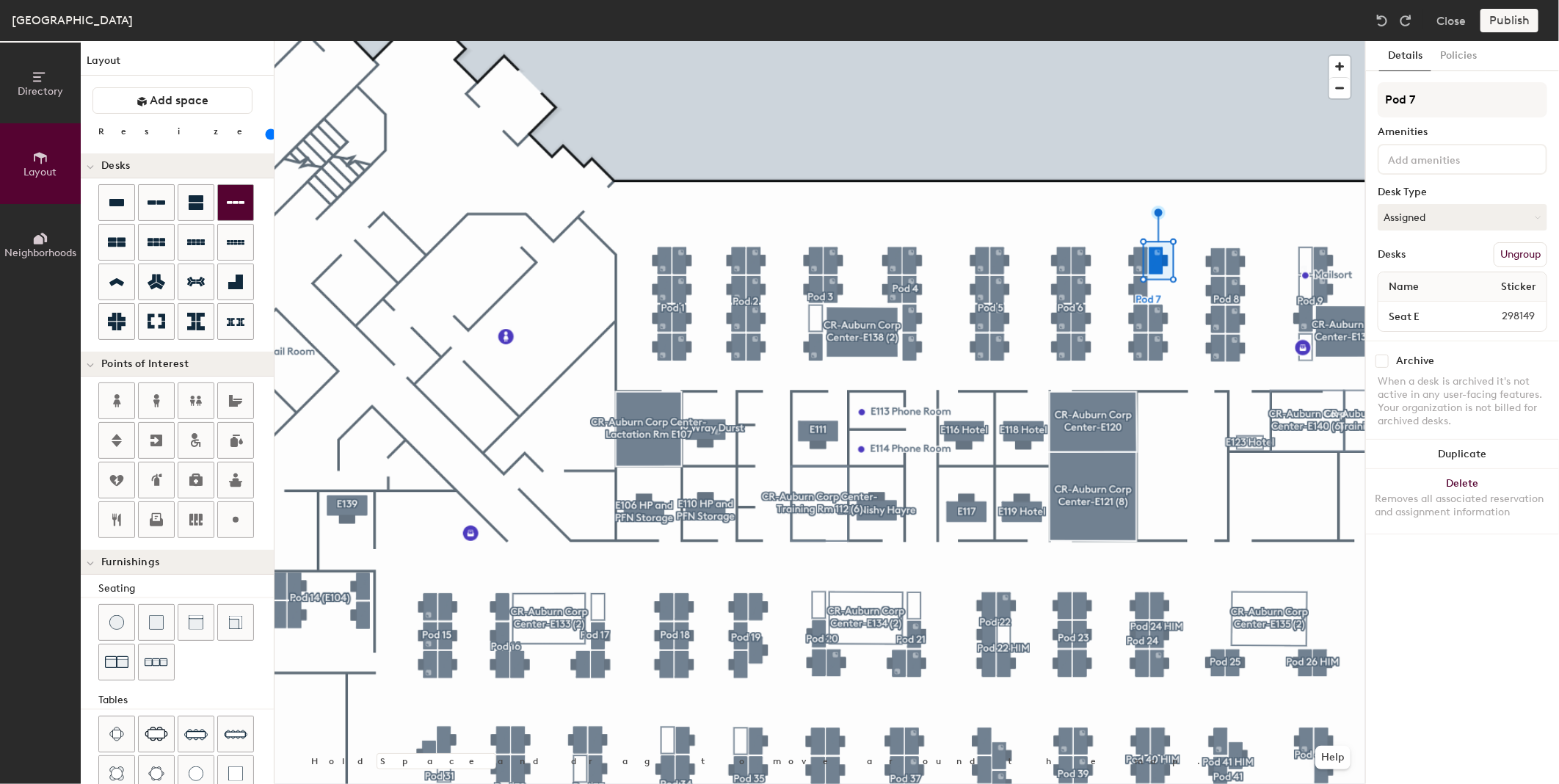
click at [1175, 292] on div "Directory Layout Neighborhoods Layout Add space Resize Desks Points of Interest…" at bounding box center [780, 412] width 1559 height 743
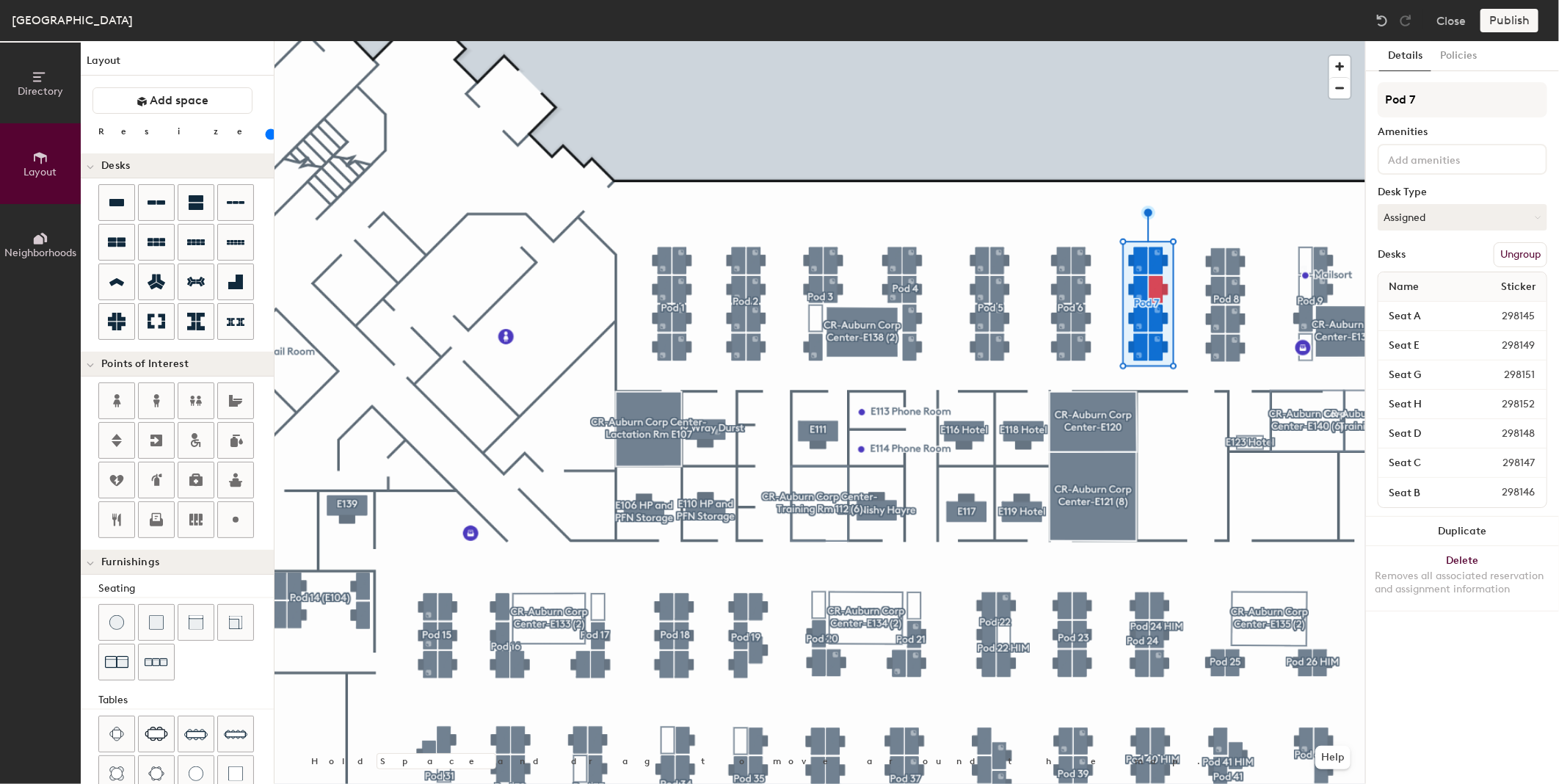
click at [1530, 248] on button "Ungroup" at bounding box center [1520, 255] width 53 height 25
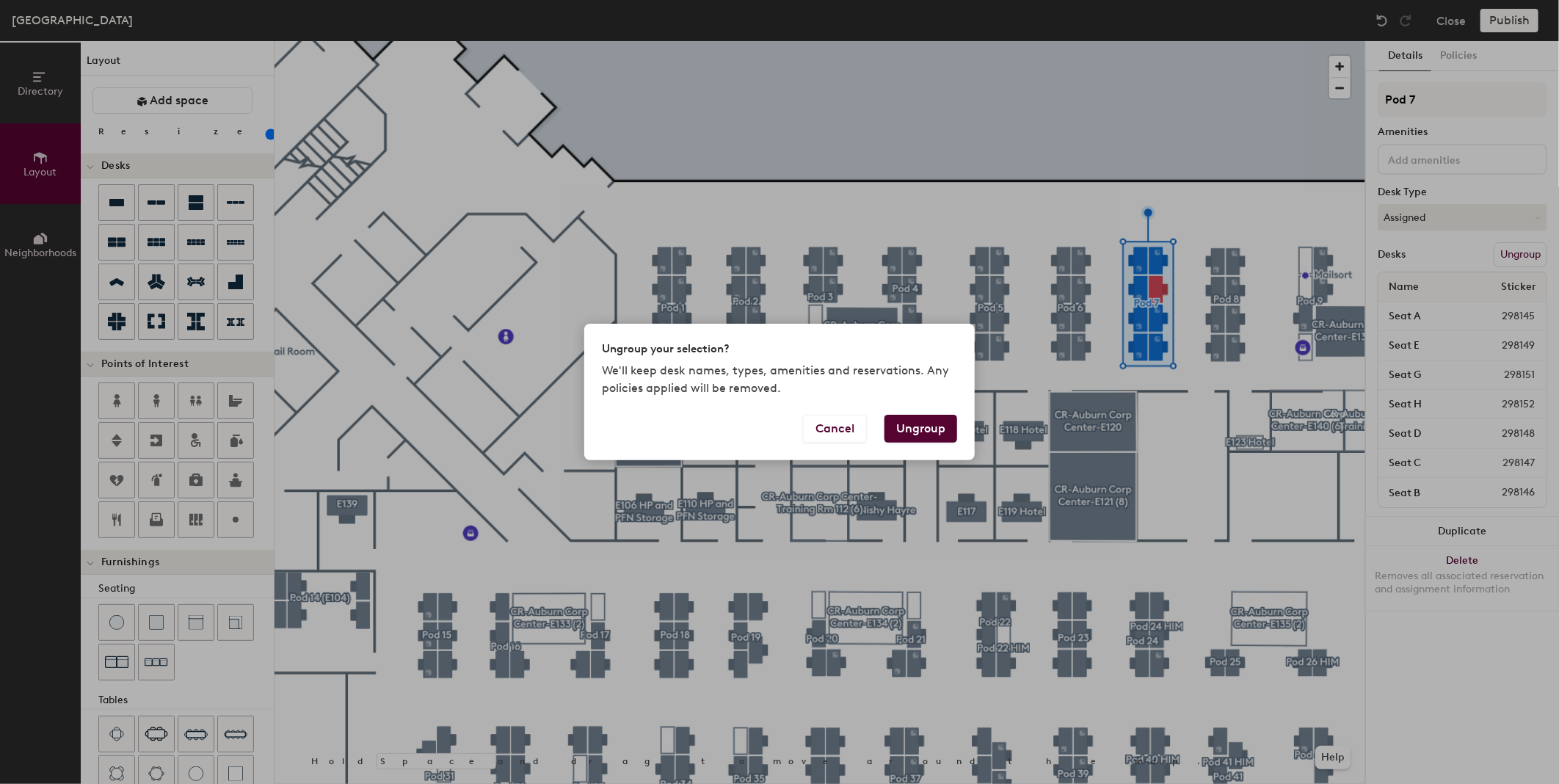
click at [920, 420] on button "Ungroup" at bounding box center [921, 429] width 73 height 28
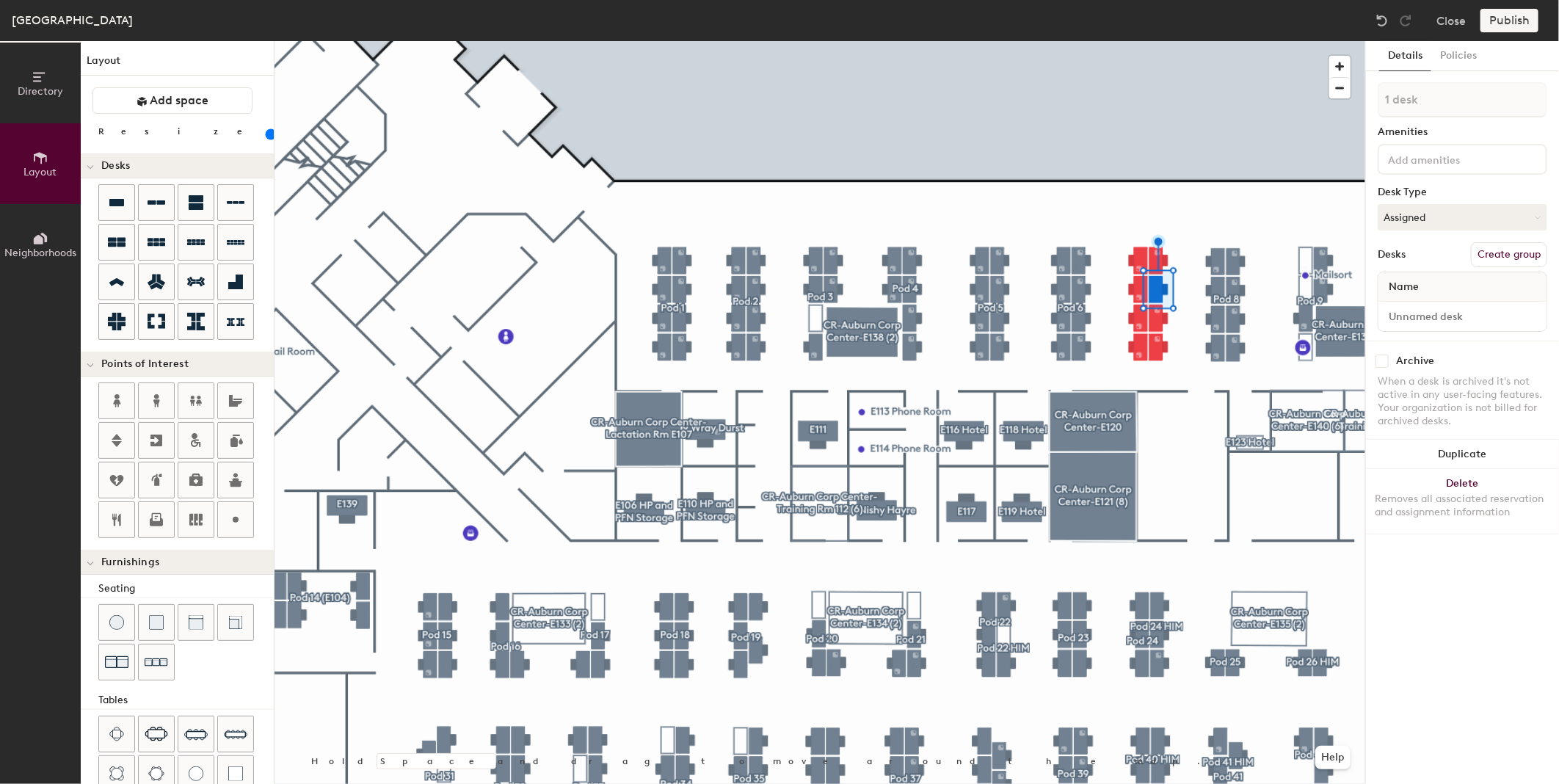
click at [1398, 282] on span "Name" at bounding box center [1404, 287] width 45 height 26
drag, startPoint x: 1397, startPoint y: 281, endPoint x: 1466, endPoint y: 276, distance: 69.2
click at [1466, 276] on div "Name" at bounding box center [1463, 287] width 168 height 29
drag, startPoint x: 1466, startPoint y: 276, endPoint x: 1447, endPoint y: 273, distance: 19.2
click at [1447, 273] on div "Name" at bounding box center [1463, 287] width 168 height 29
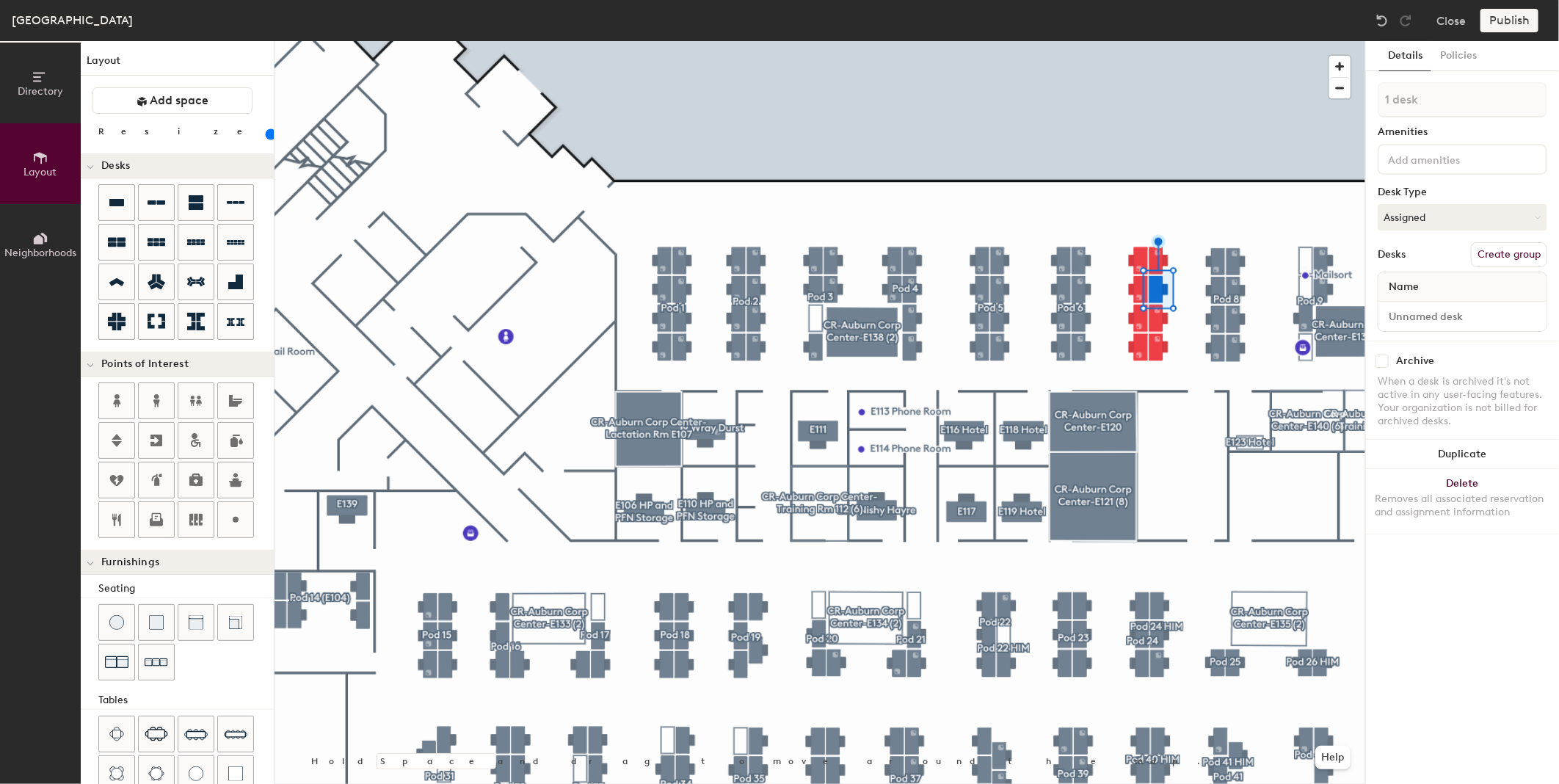
click at [1425, 281] on div "Name" at bounding box center [1463, 287] width 168 height 29
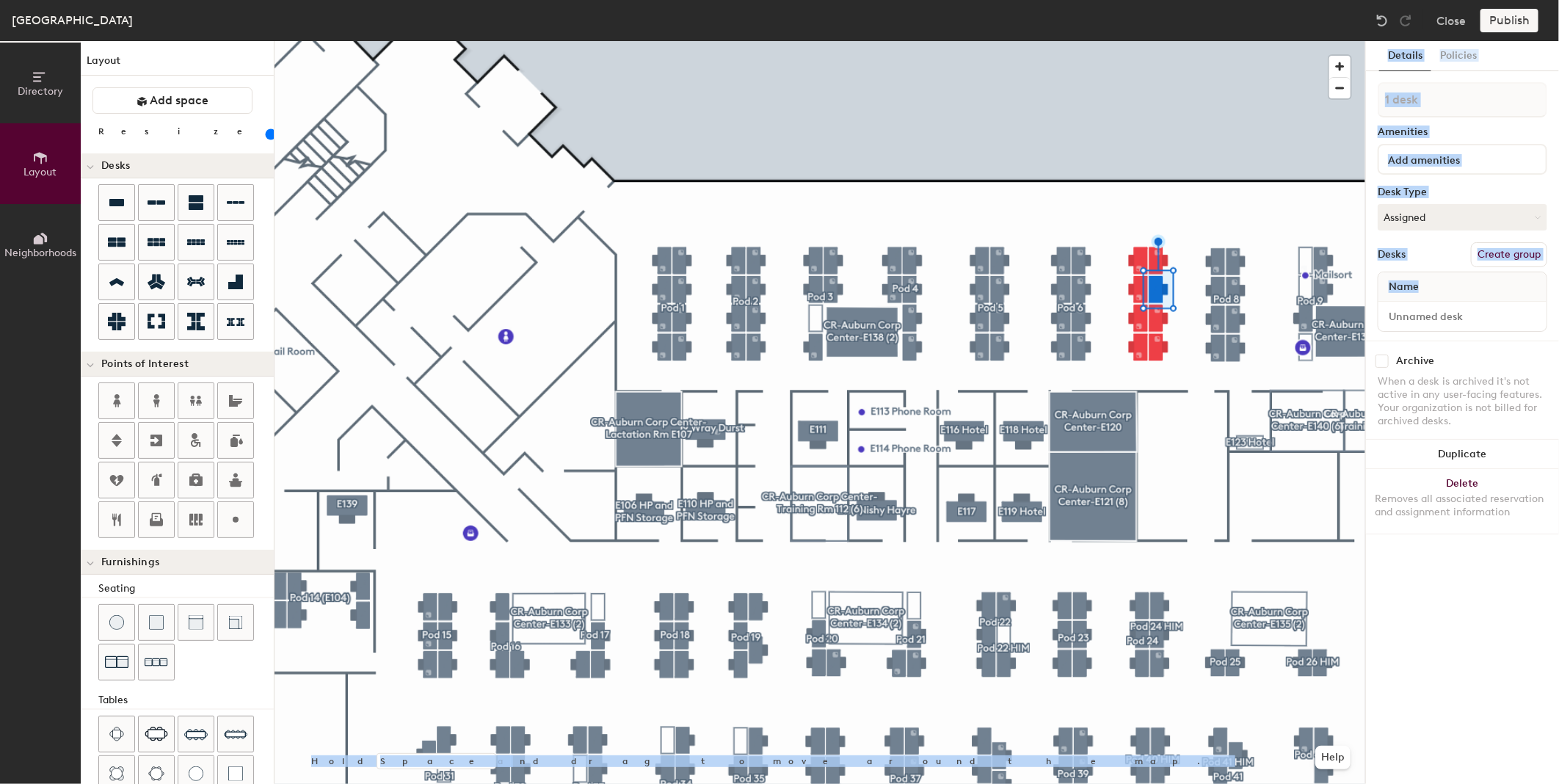
click at [1333, 281] on div "Directory Layout Neighborhoods Layout Add space Resize Desks Points of Interest…" at bounding box center [780, 412] width 1559 height 743
click at [1426, 283] on div "Name" at bounding box center [1463, 287] width 168 height 29
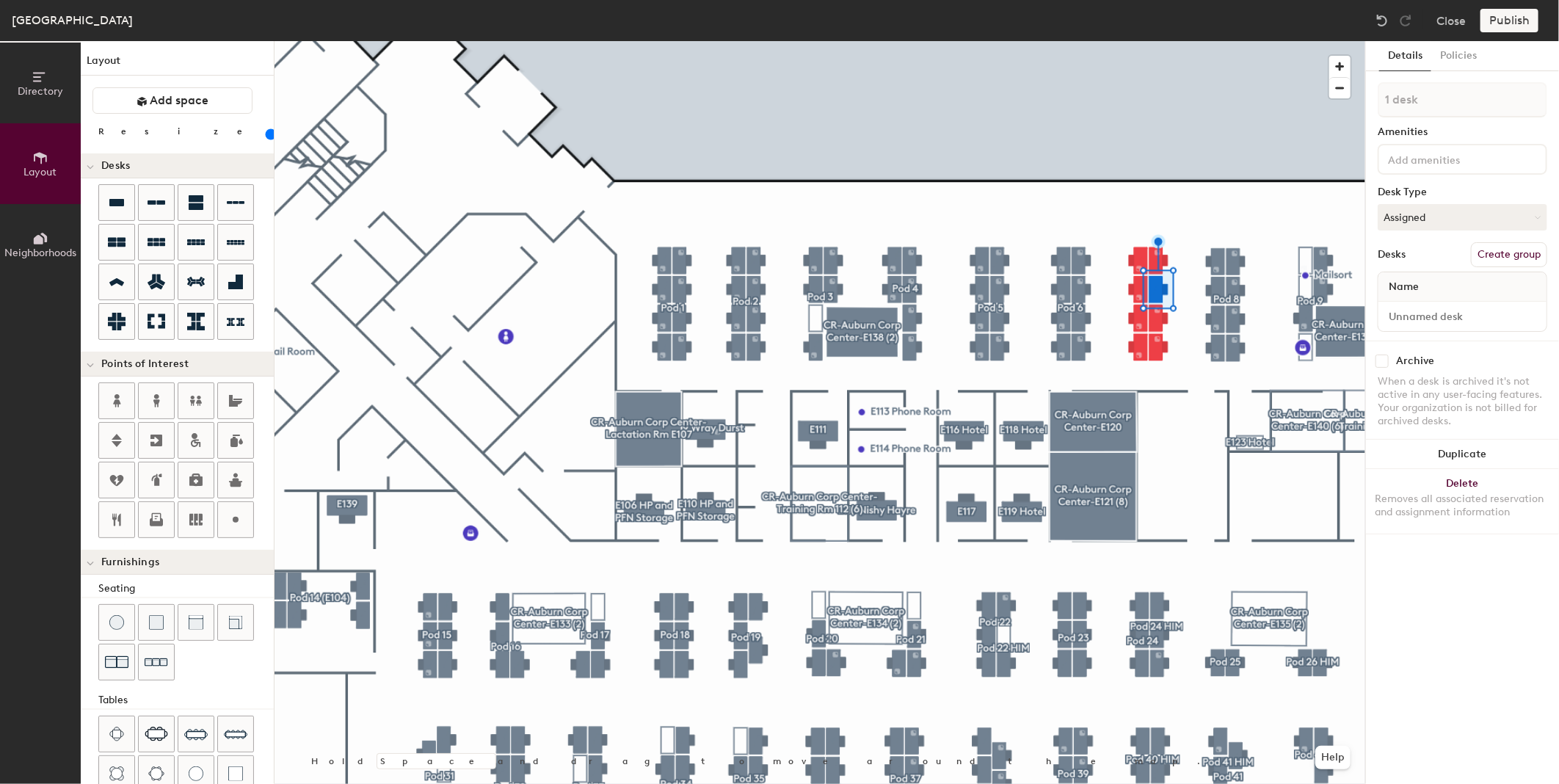
click at [1426, 283] on div "Name" at bounding box center [1463, 287] width 168 height 29
click at [1472, 480] on button "Delete Removes all associated reservation and assignment information" at bounding box center [1462, 501] width 193 height 65
click at [118, 204] on icon at bounding box center [117, 203] width 15 height 8
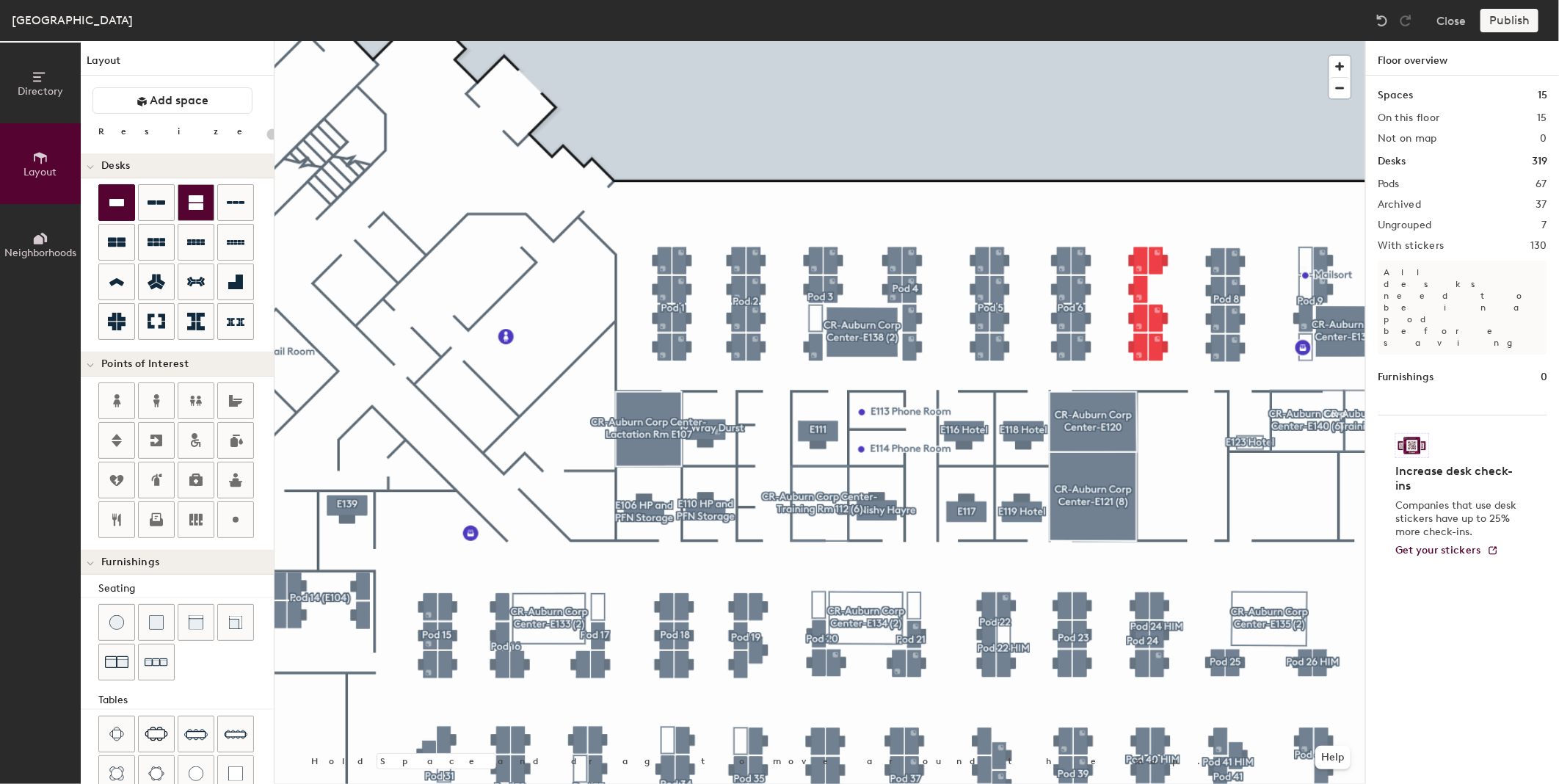
click at [1189, 246] on div "Directory Layout Neighborhoods Layout Add space Resize Desks Points of Interest…" at bounding box center [780, 412] width 1559 height 743
type input "80"
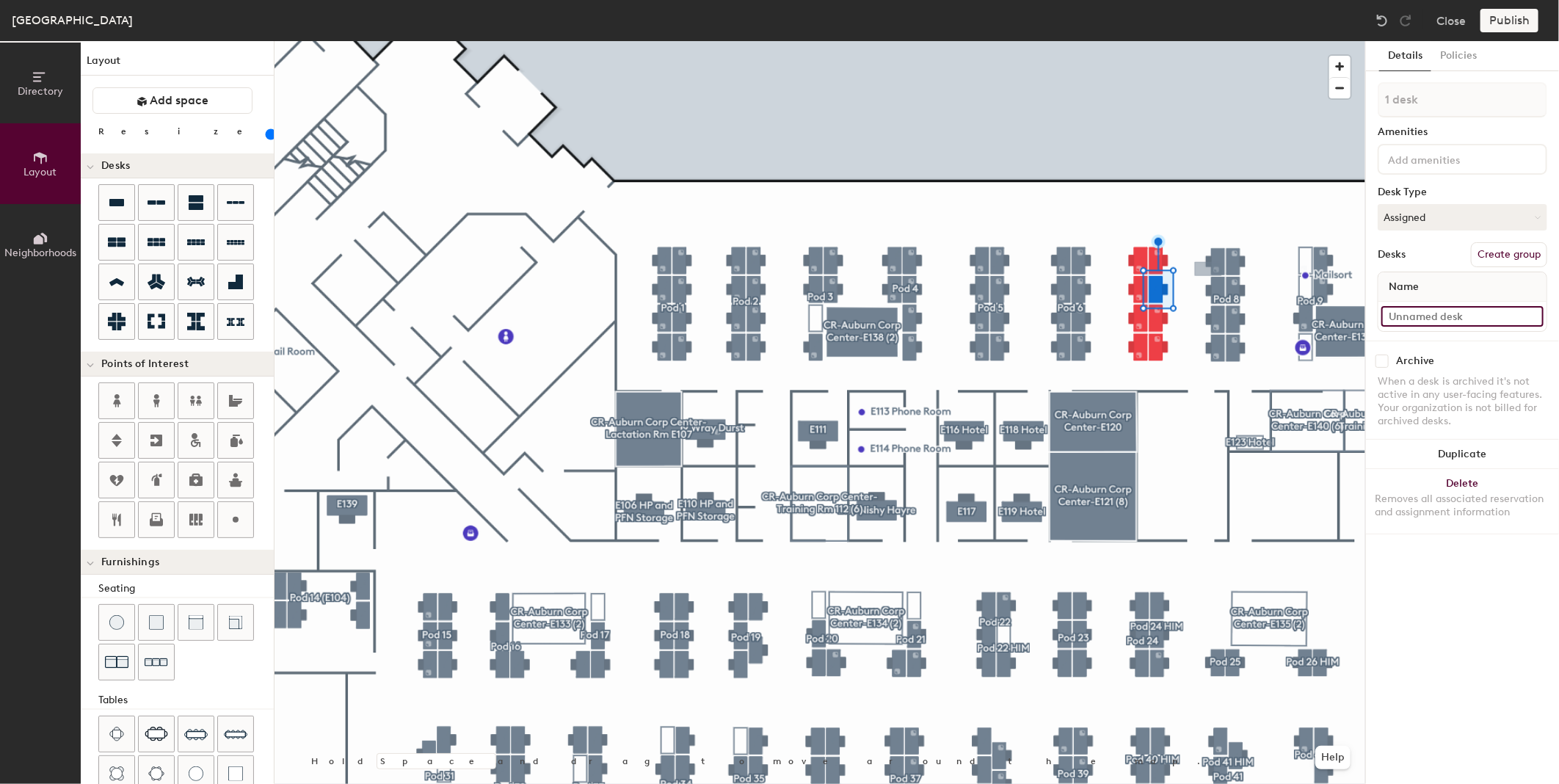
click at [1413, 314] on input at bounding box center [1462, 316] width 162 height 21
click at [1412, 314] on input at bounding box center [1462, 316] width 162 height 21
click at [1467, 479] on button "Delete Removes all associated reservation and assignment information" at bounding box center [1462, 501] width 193 height 65
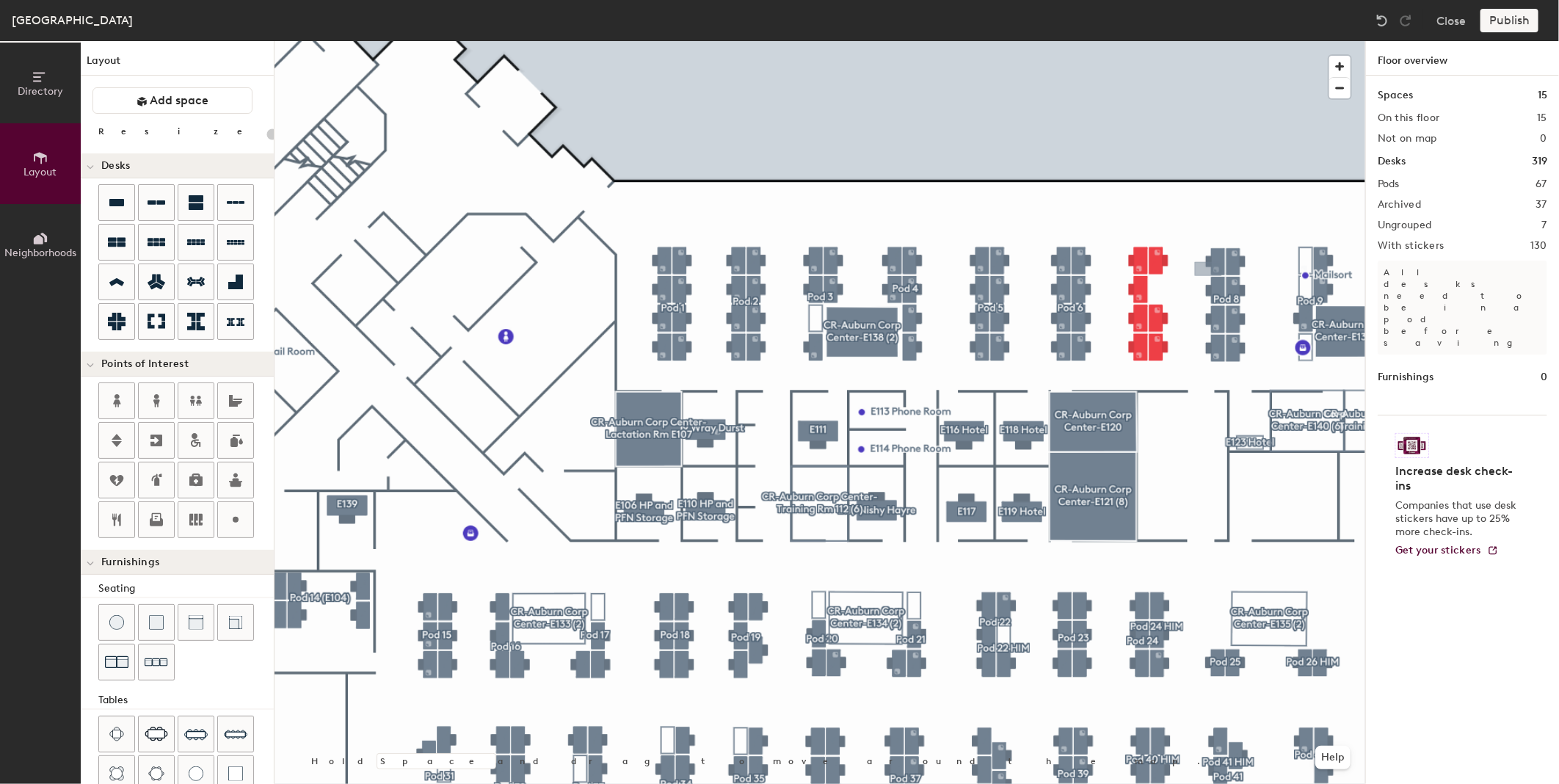
type input "80"
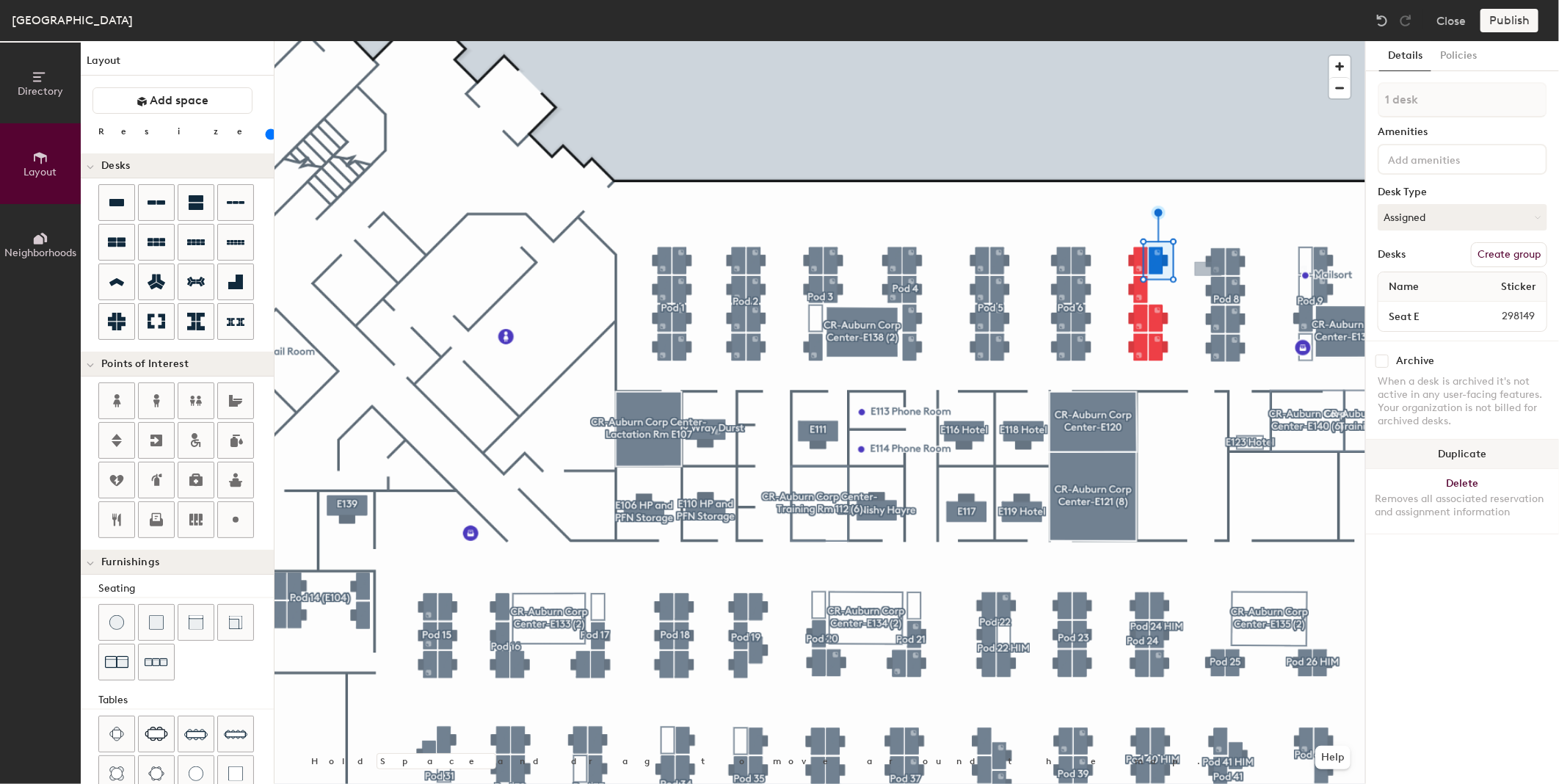
click at [1479, 457] on button "Duplicate" at bounding box center [1462, 454] width 193 height 29
click at [1418, 284] on span "Name" at bounding box center [1404, 287] width 45 height 26
click at [1408, 287] on span "Name" at bounding box center [1404, 287] width 45 height 26
click at [1415, 309] on input at bounding box center [1462, 316] width 162 height 21
type input "Seat F"
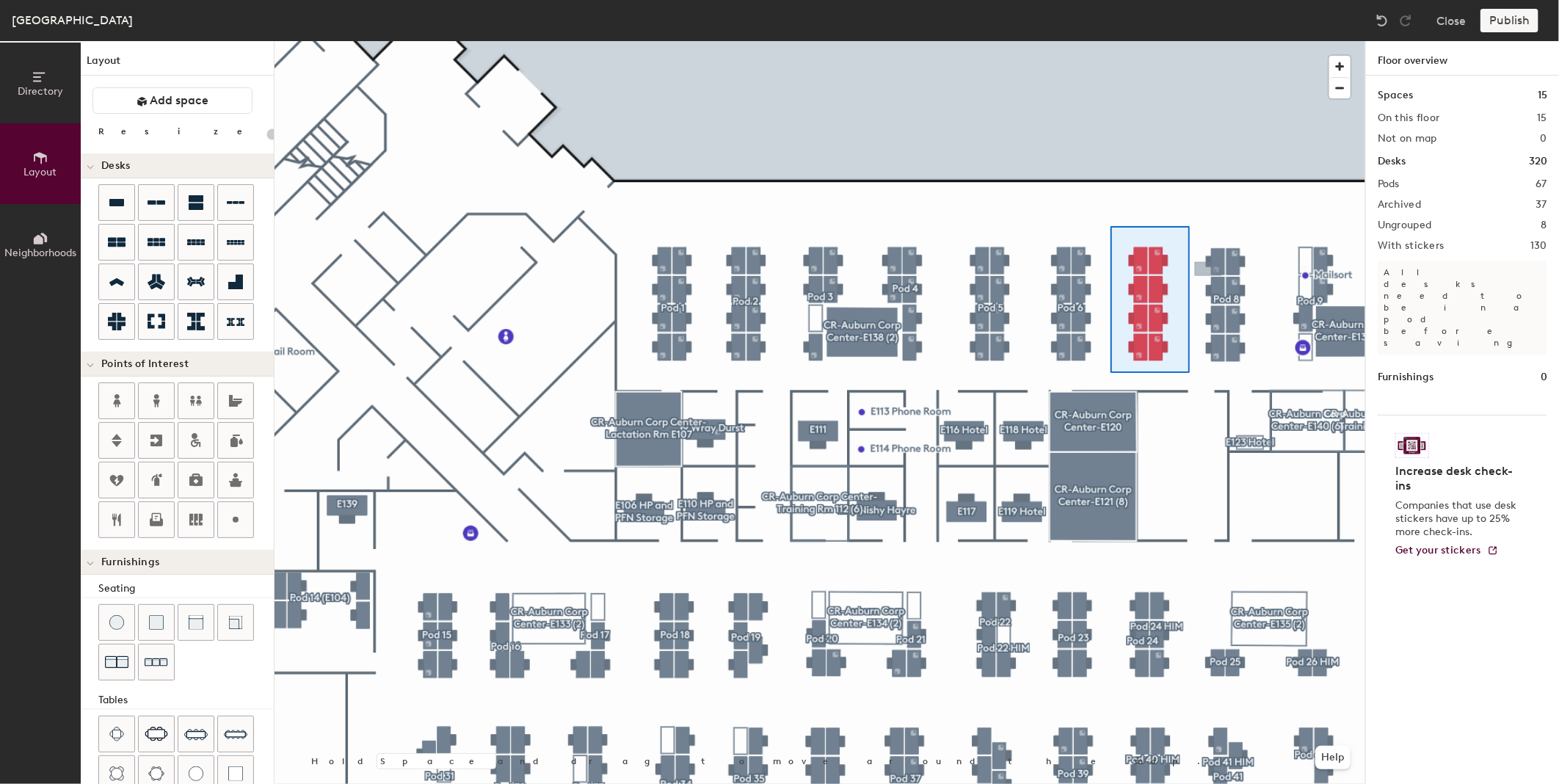
type input "80"
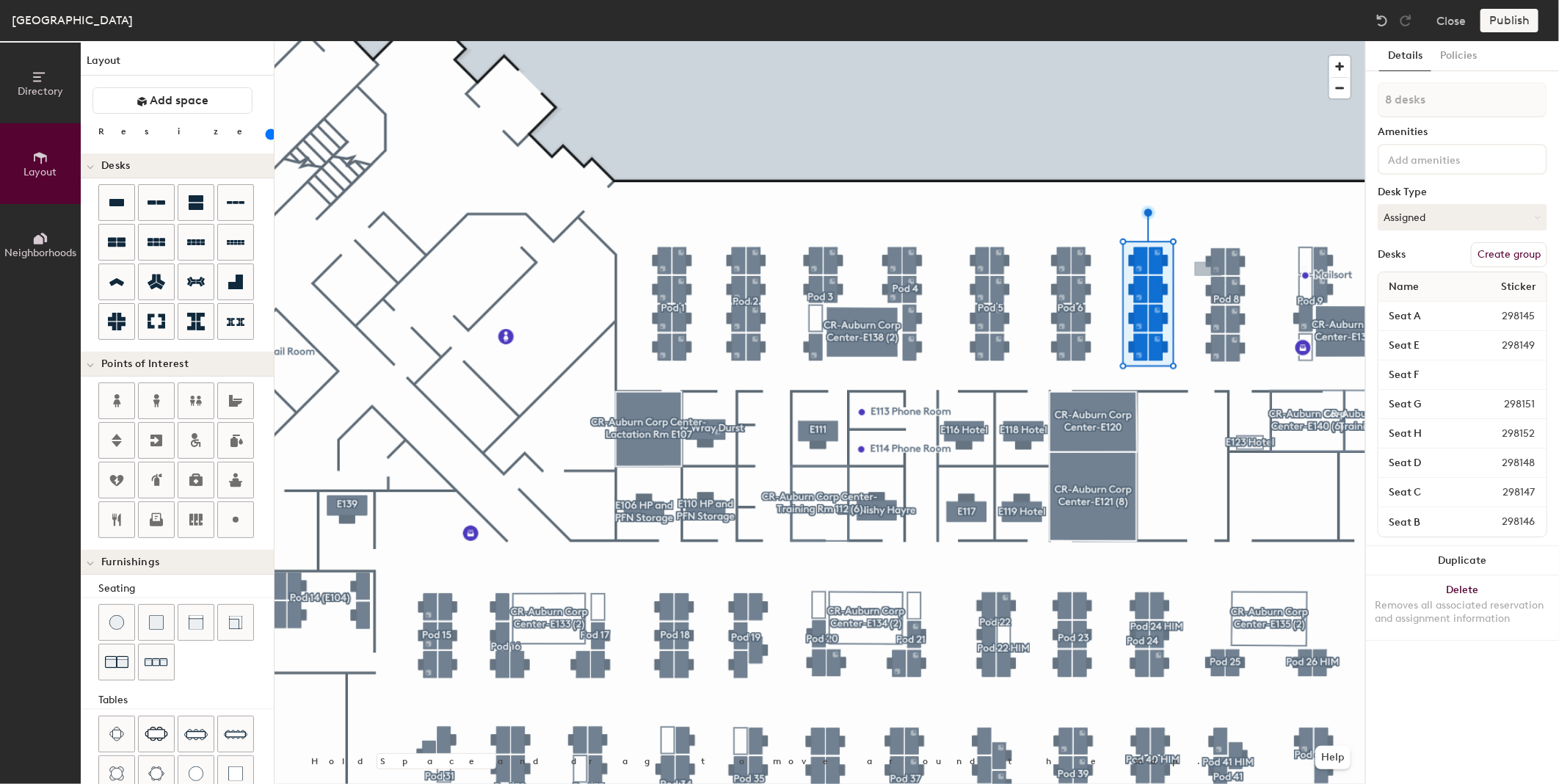
click at [1503, 251] on button "Create group" at bounding box center [1509, 255] width 76 height 25
type input "Pod 7"
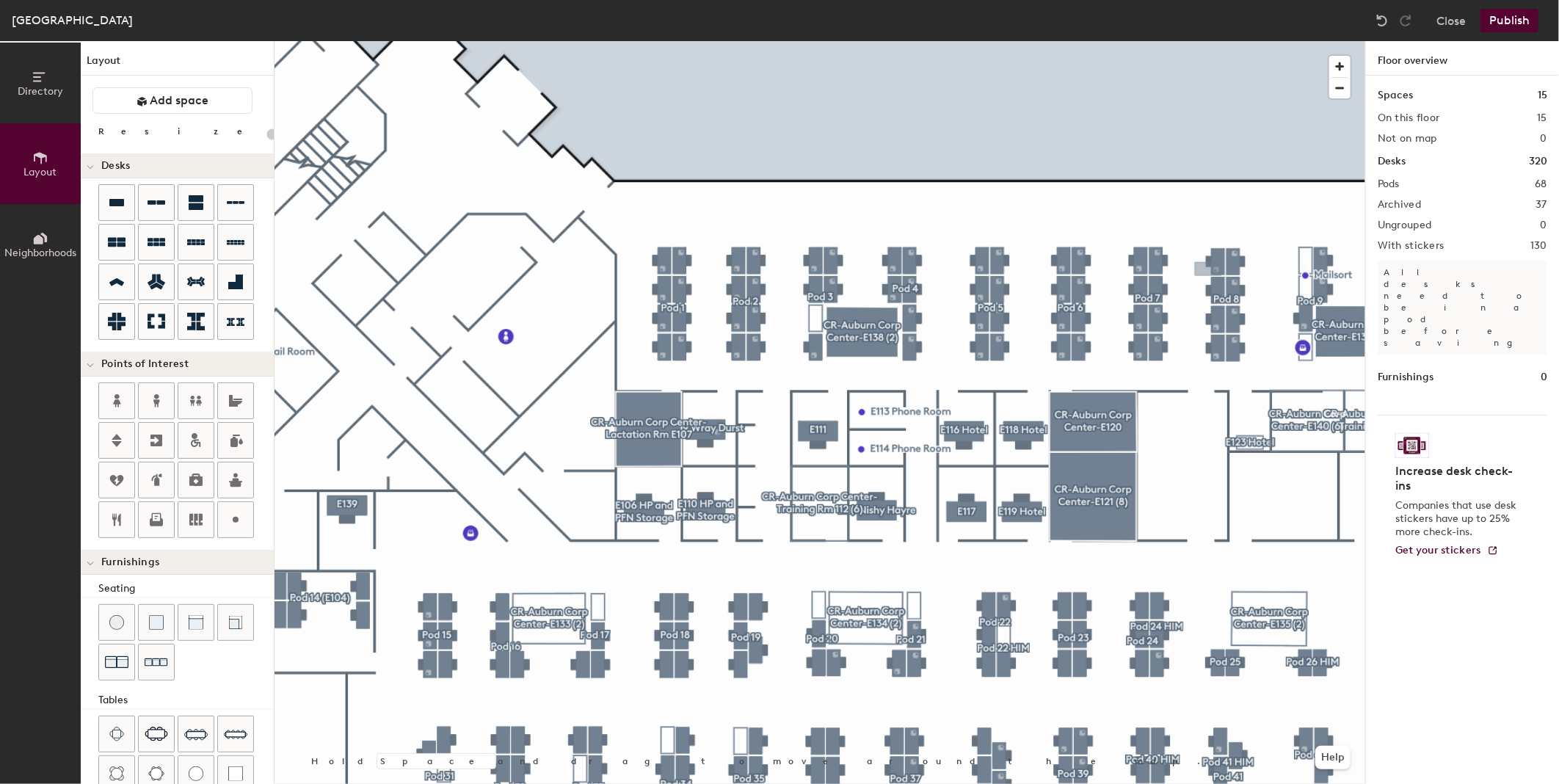
type input "80"
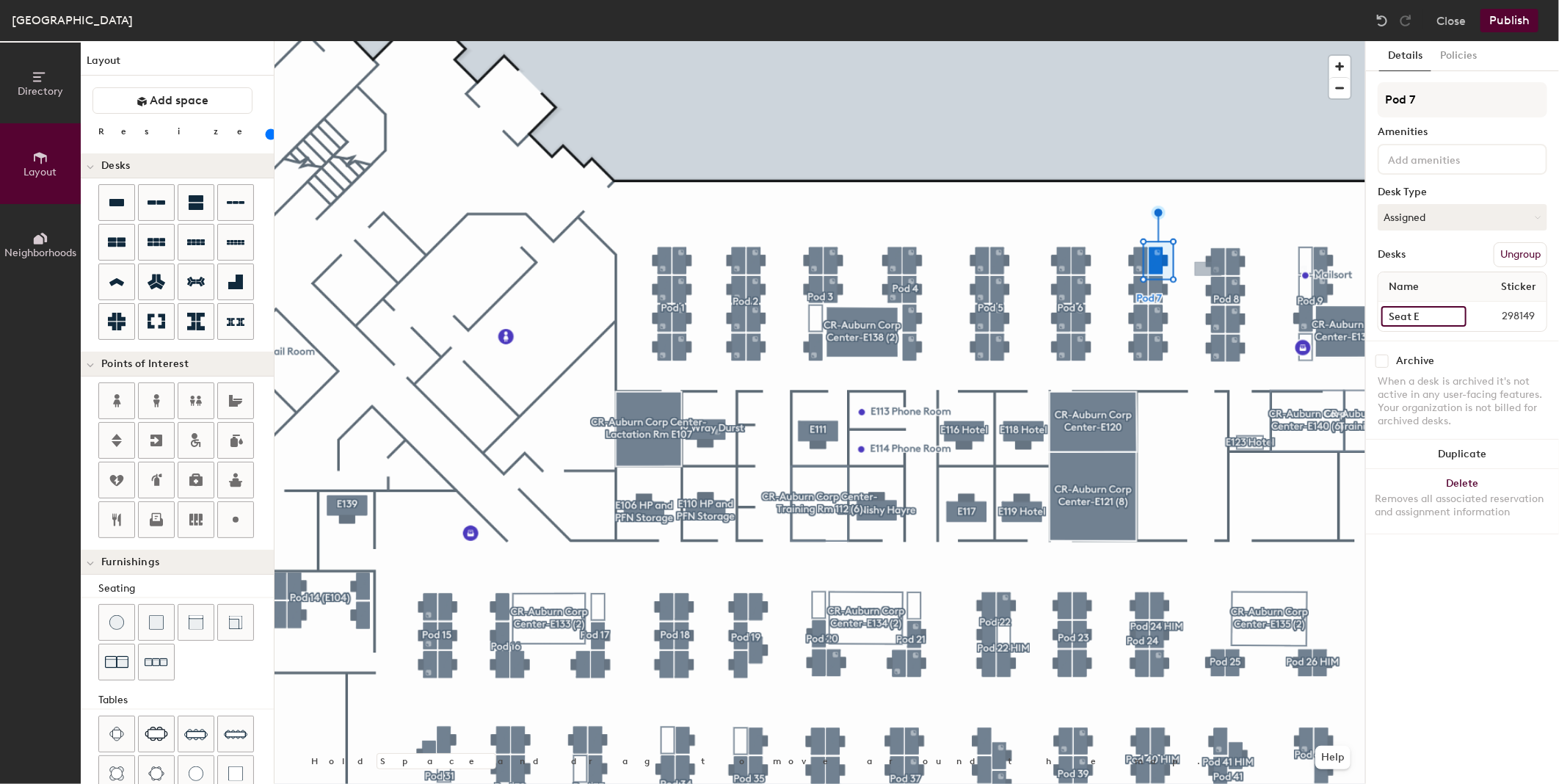
click at [1454, 316] on input "Seat E" at bounding box center [1424, 316] width 85 height 21
click at [1428, 312] on input "Seat E" at bounding box center [1424, 316] width 85 height 21
type input "Seat E PFN"
click at [1438, 317] on input "Seat F" at bounding box center [1462, 316] width 162 height 21
click at [1437, 311] on input "Seat F" at bounding box center [1462, 316] width 162 height 21
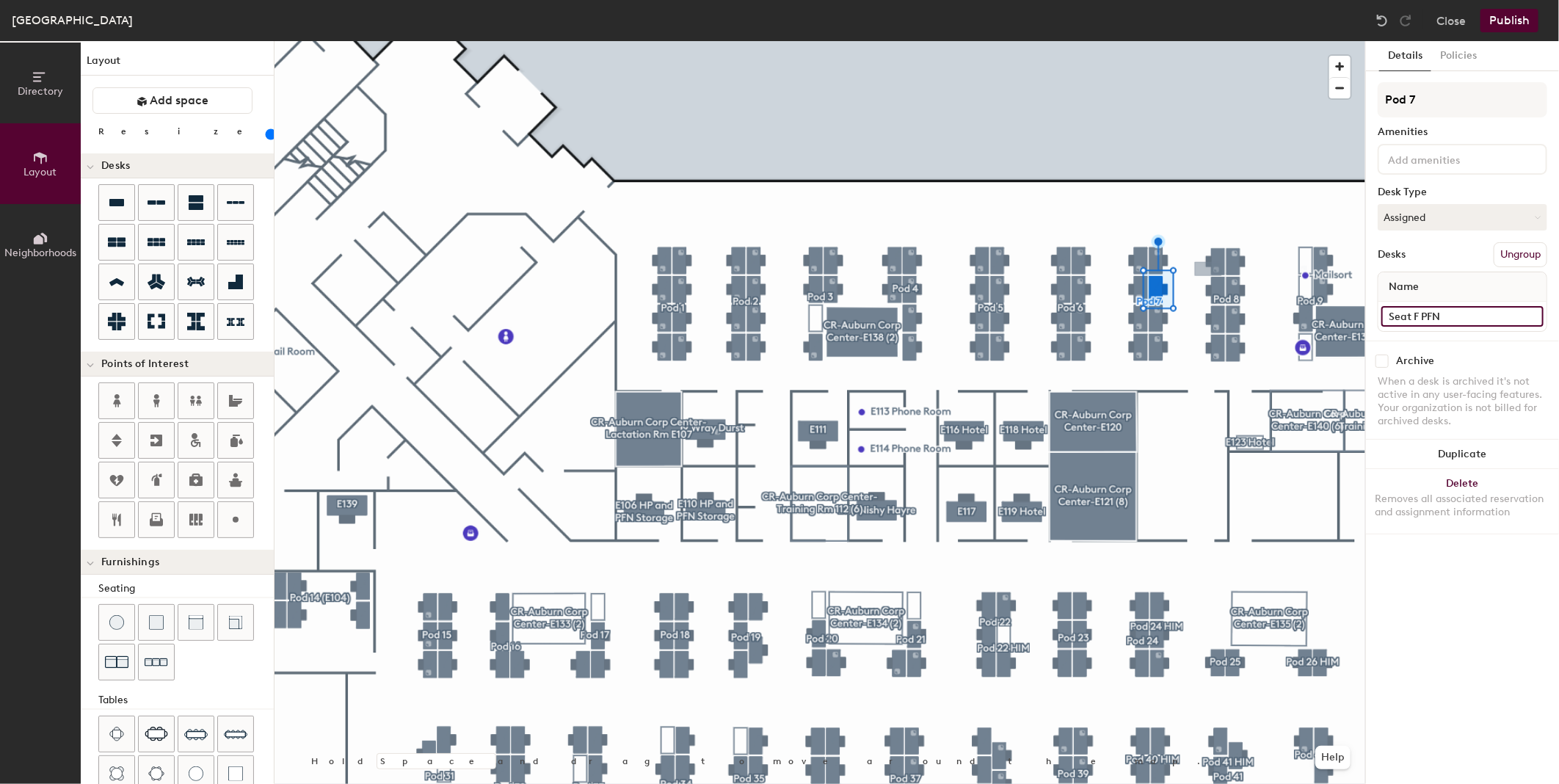
type input "Seat F PFN"
click at [1423, 312] on input "Seat G" at bounding box center [1425, 316] width 87 height 21
click at [1440, 311] on input "Seat G" at bounding box center [1425, 316] width 87 height 21
type input "Seat G PFN"
click at [1427, 316] on input "Seat H" at bounding box center [1424, 316] width 85 height 21
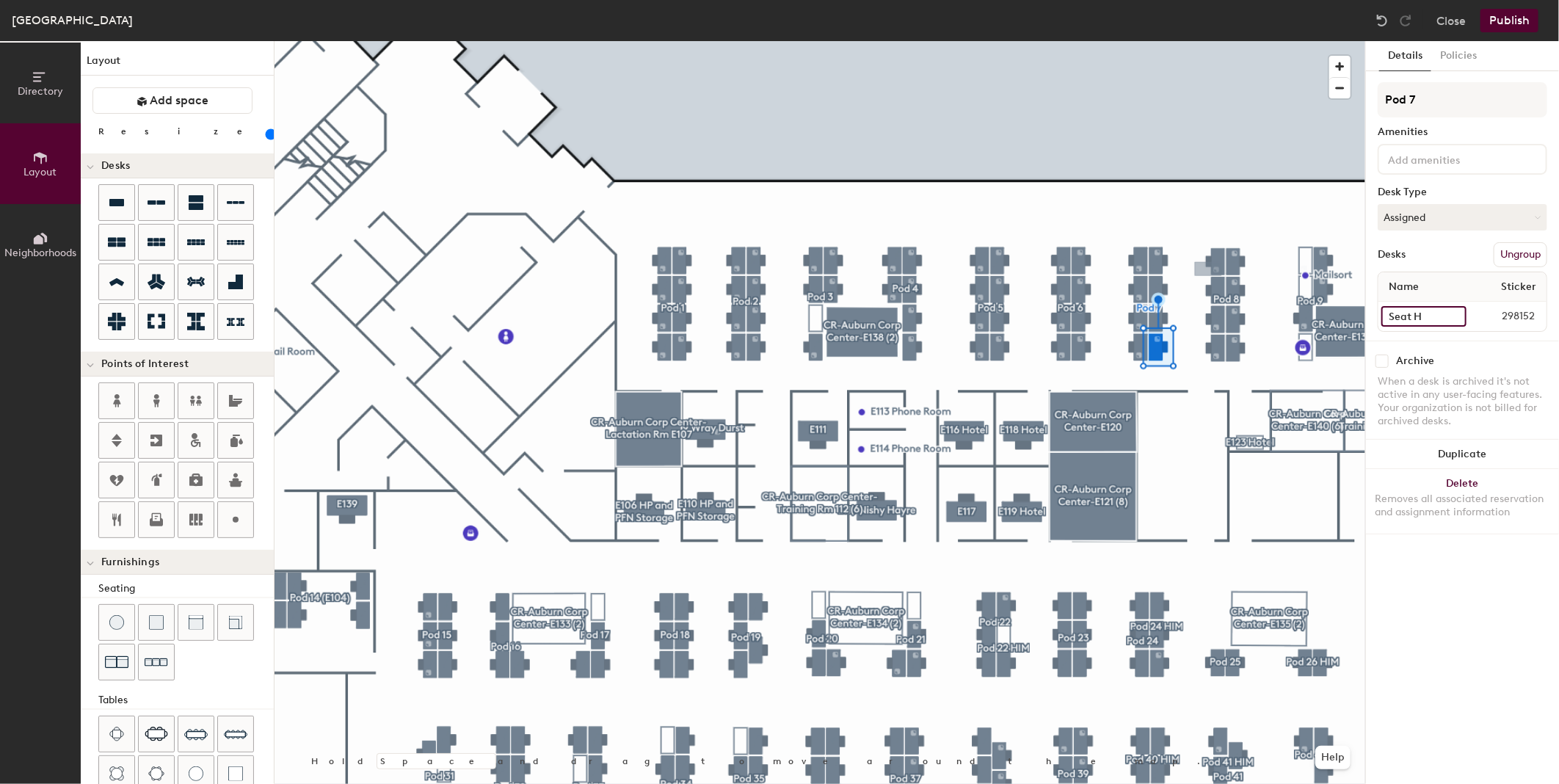
click at [1432, 314] on input "Seat H" at bounding box center [1424, 316] width 85 height 21
type input "Seat H PFN"
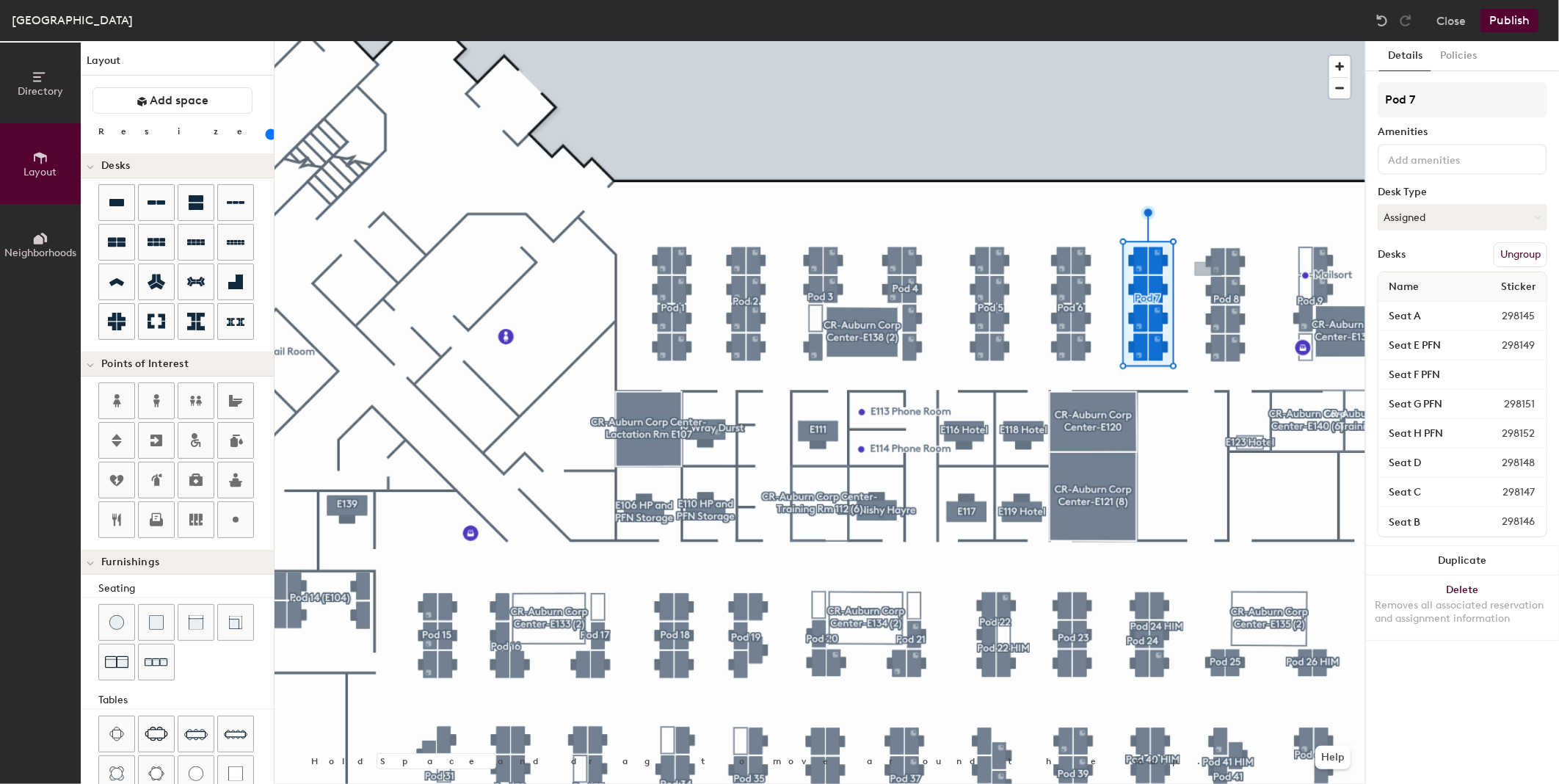
click at [1493, 17] on button "Publish" at bounding box center [1510, 20] width 58 height 23
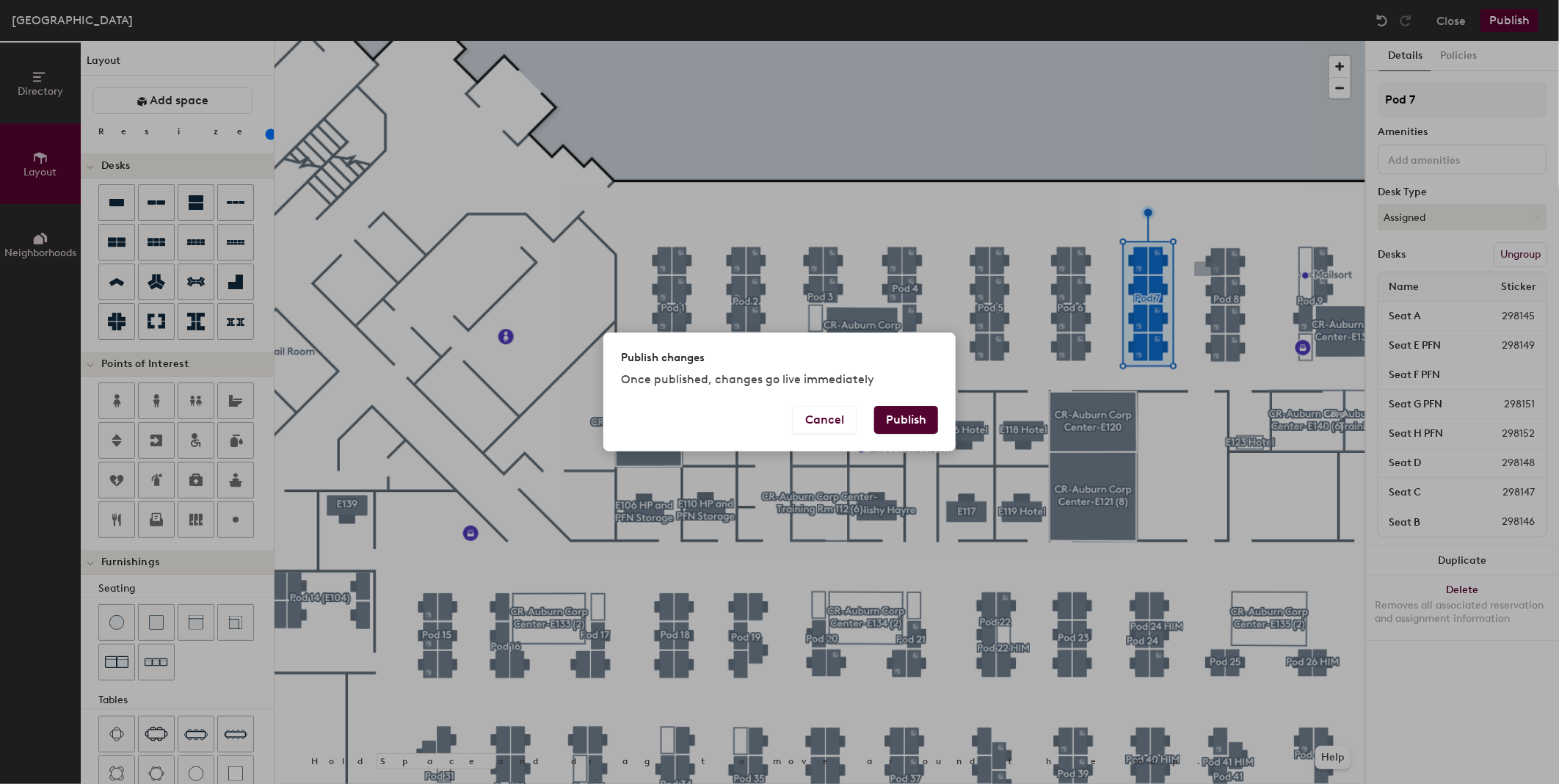
click at [896, 422] on button "Publish" at bounding box center [906, 419] width 64 height 28
type input "20"
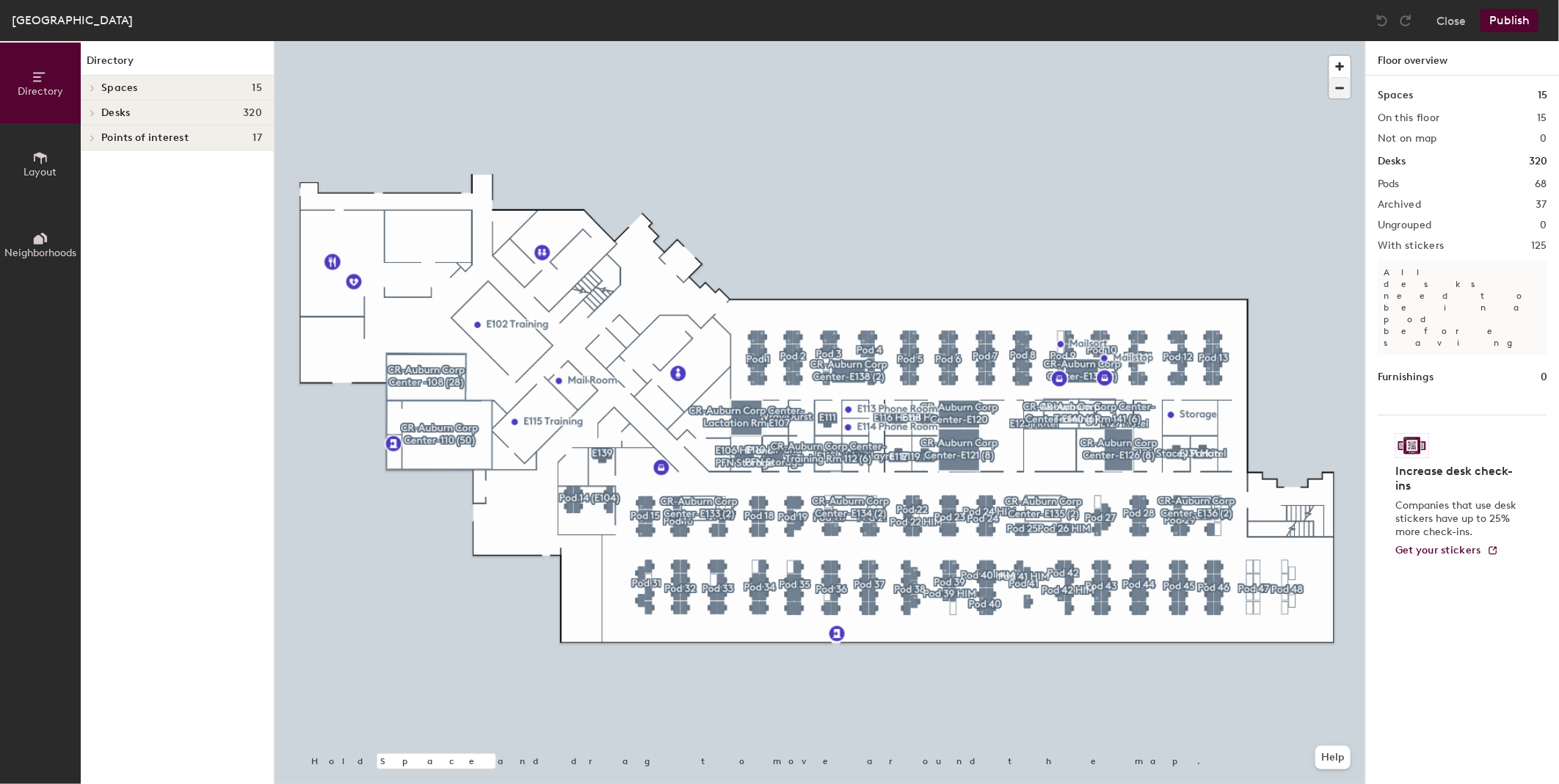
click at [1219, 41] on div at bounding box center [820, 41] width 1091 height 0
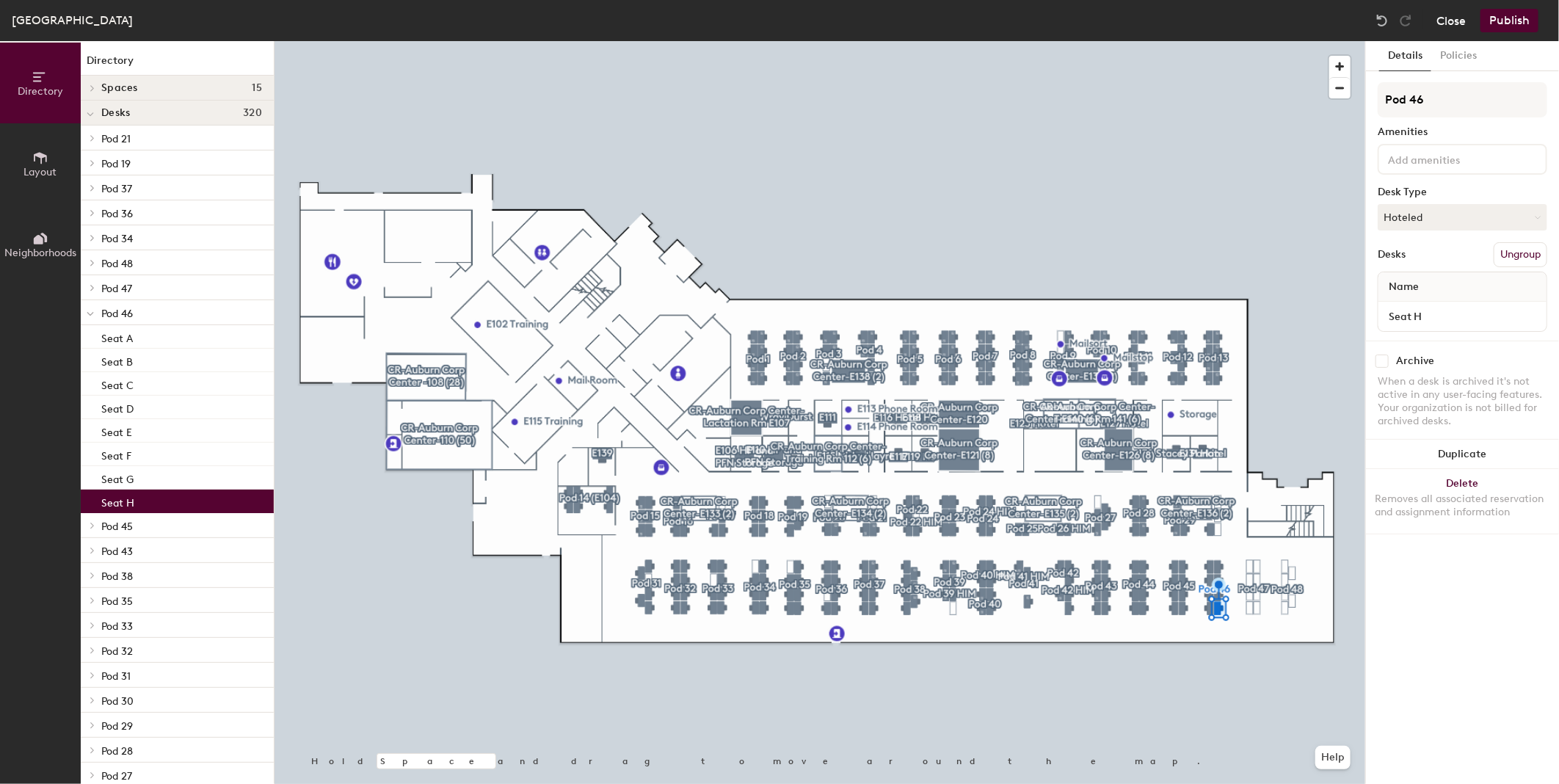
click at [1456, 22] on button "Close" at bounding box center [1452, 20] width 29 height 23
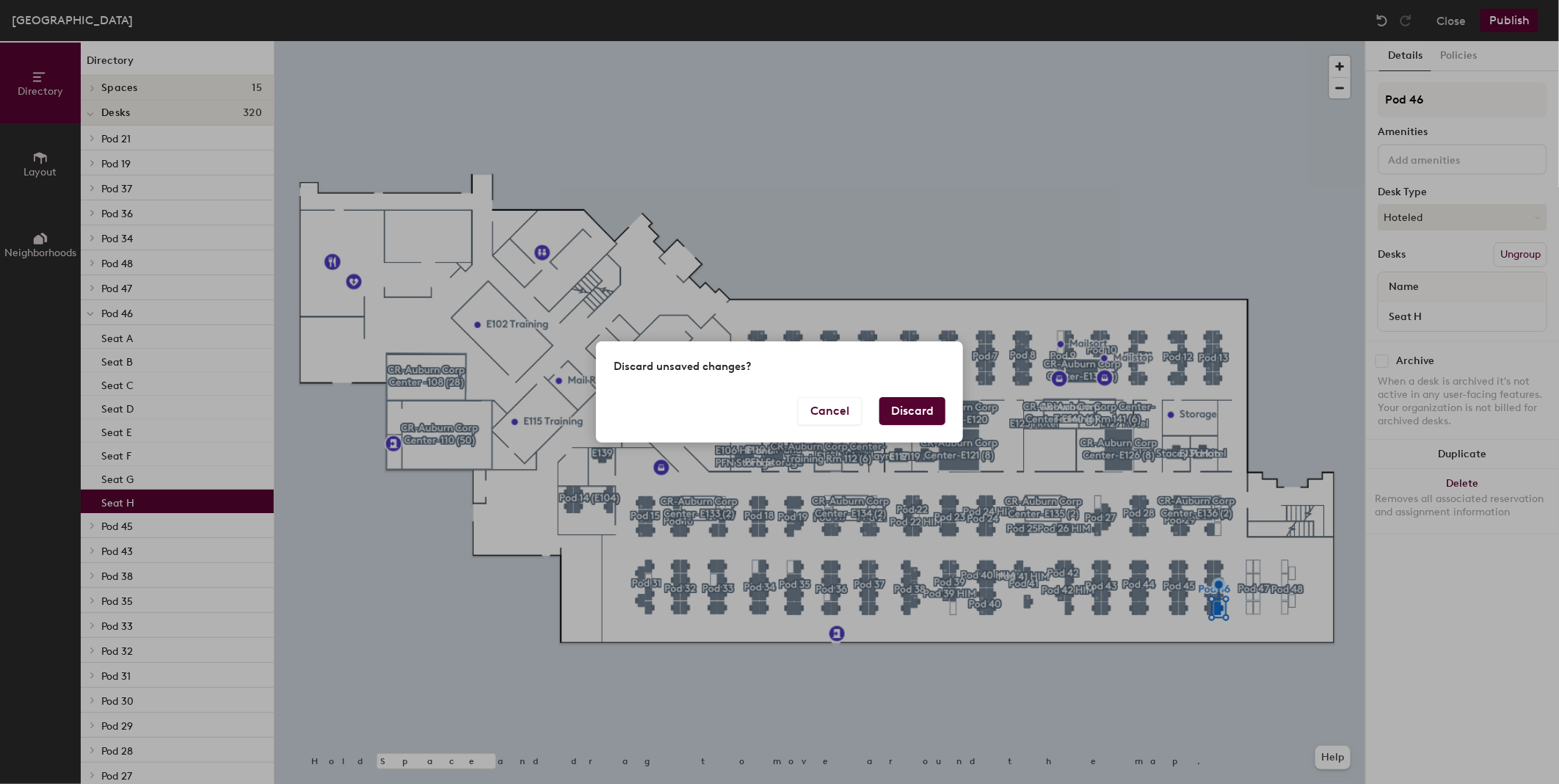
click at [907, 415] on button "Discard" at bounding box center [912, 411] width 66 height 28
